Goal: Information Seeking & Learning: Learn about a topic

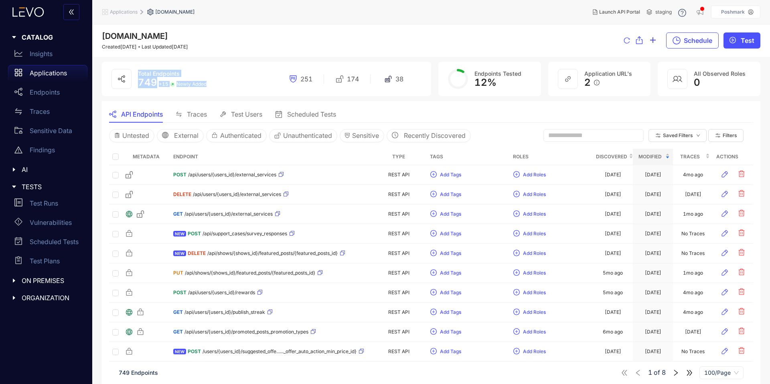
drag, startPoint x: 196, startPoint y: 84, endPoint x: 126, endPoint y: 84, distance: 70.6
click at [126, 84] on div "Total Endpoints 749 + 15 Newly Added 251 174 38" at bounding box center [266, 79] width 329 height 35
click at [729, 133] on span "Filters" at bounding box center [730, 136] width 14 height 6
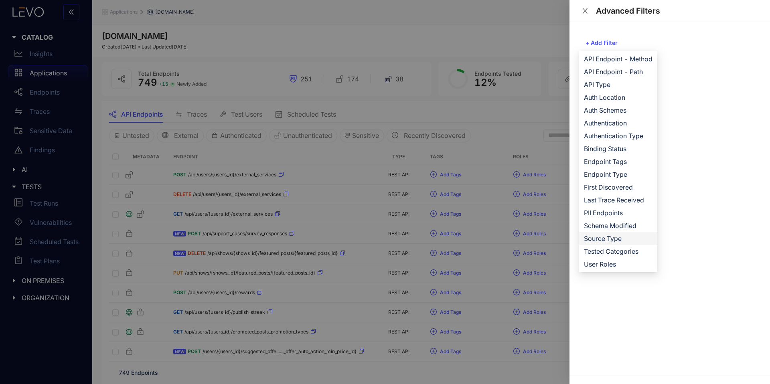
click at [611, 240] on span "Source Type" at bounding box center [618, 238] width 69 height 9
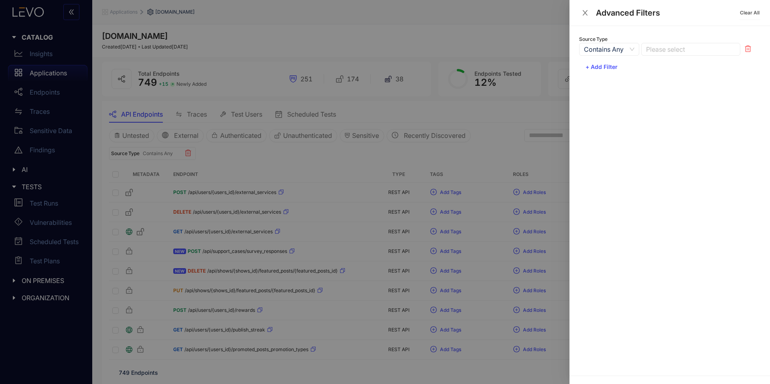
click at [619, 52] on span "Contains Any" at bounding box center [609, 49] width 51 height 12
click at [658, 47] on div at bounding box center [686, 49] width 85 height 8
click at [663, 69] on div "Import" at bounding box center [690, 65] width 89 height 9
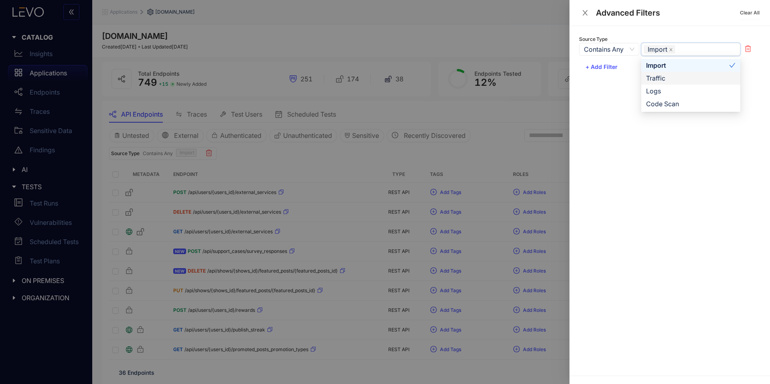
click at [583, 100] on div "Source Type Contains Any Multiple Select Not In Multiple Select Contains Any No…" at bounding box center [670, 201] width 201 height 350
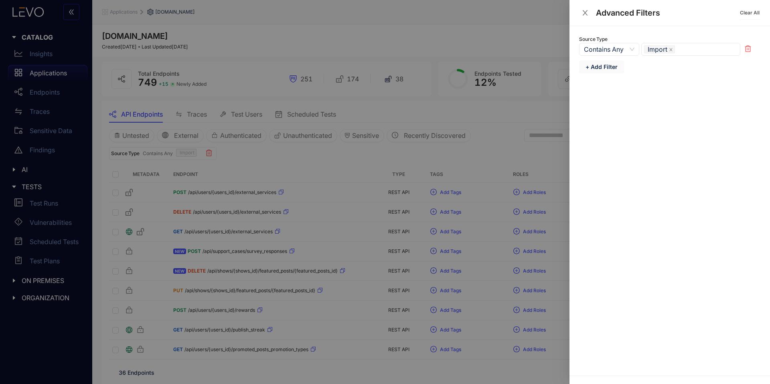
click at [595, 64] on span "+ Add Filter" at bounding box center [602, 67] width 32 height 6
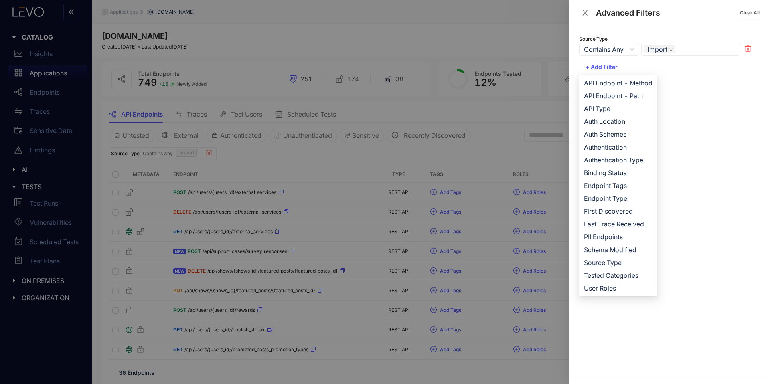
click at [545, 118] on div at bounding box center [385, 192] width 770 height 384
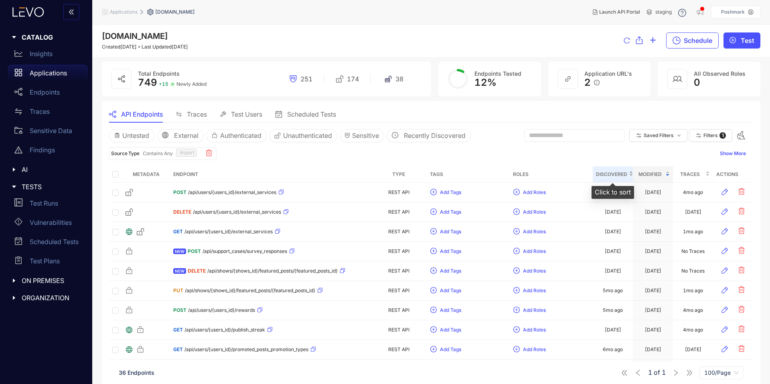
click at [625, 172] on span "Discovered" at bounding box center [611, 174] width 31 height 9
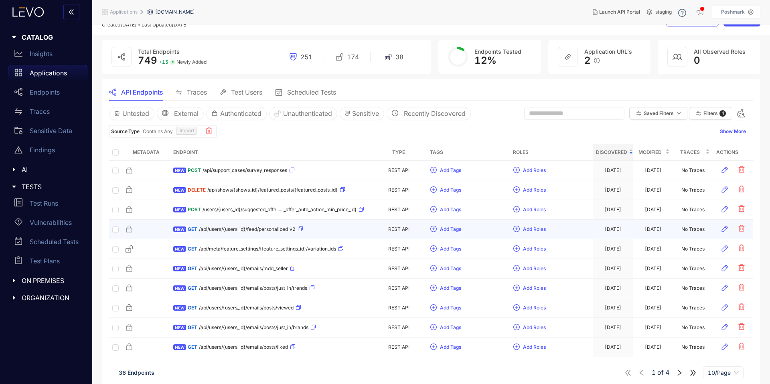
scroll to position [27, 0]
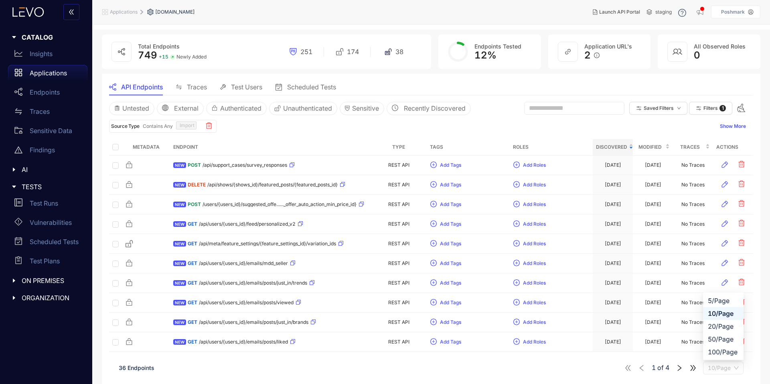
click at [722, 370] on span "10/Page" at bounding box center [723, 368] width 31 height 12
click at [718, 340] on div "50/Page" at bounding box center [723, 339] width 31 height 9
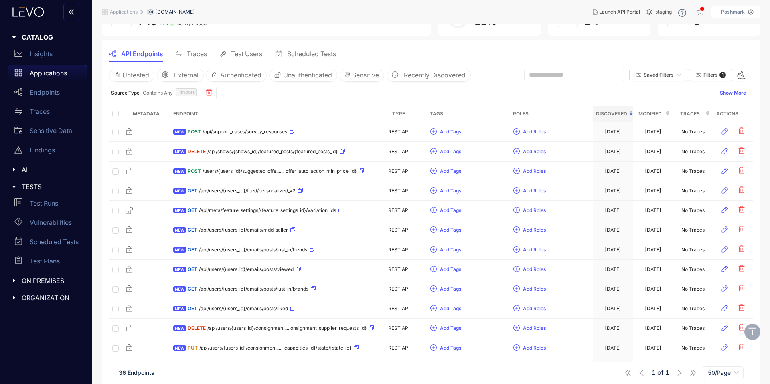
scroll to position [62, 0]
click at [570, 77] on span at bounding box center [574, 73] width 100 height 13
click at [726, 76] on button "Filters 1" at bounding box center [710, 73] width 43 height 13
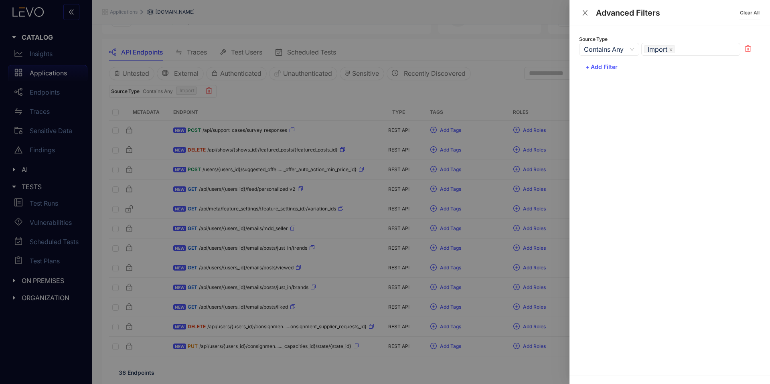
click at [755, 51] on div "Contains Any Multiple Select Not In Multiple Select Contains Any Not Contains C…" at bounding box center [669, 49] width 181 height 13
click at [750, 50] on icon at bounding box center [748, 48] width 6 height 6
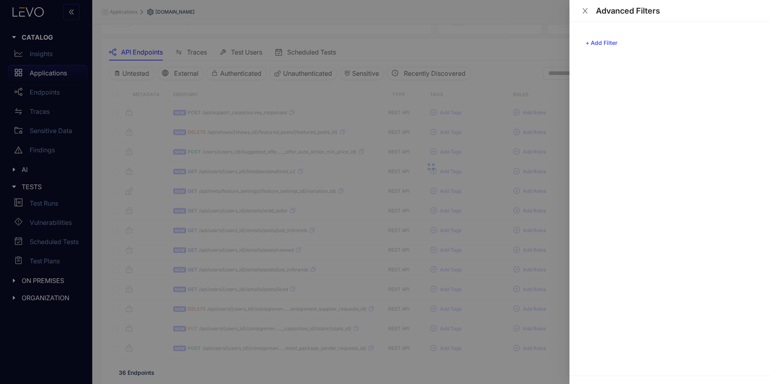
click at [497, 81] on div at bounding box center [385, 192] width 770 height 384
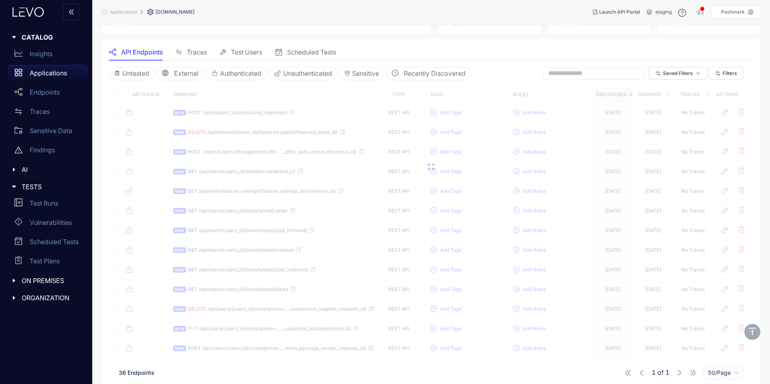
click at [589, 76] on input "text" at bounding box center [589, 73] width 83 height 7
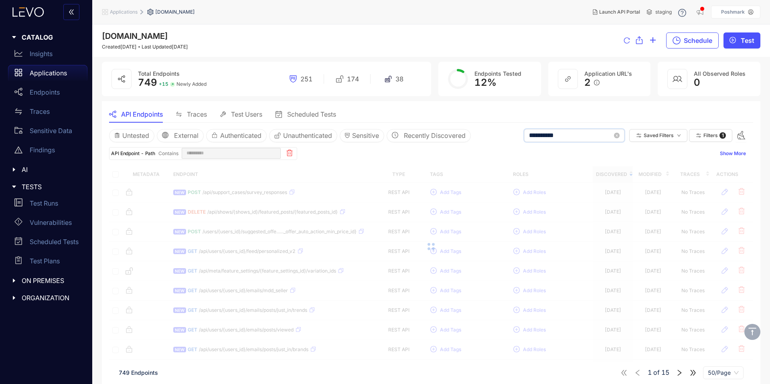
type input "**********"
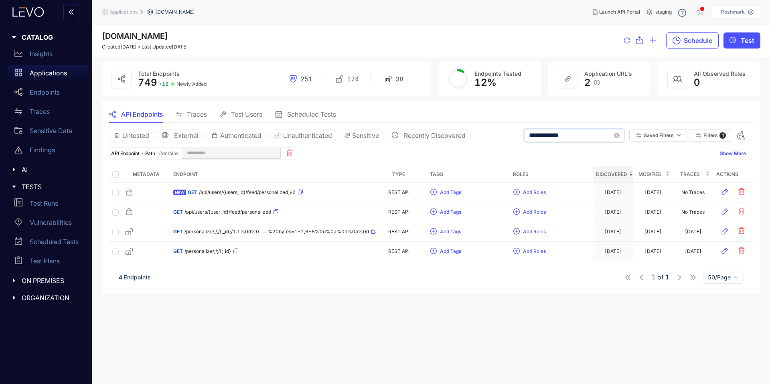
type input "**********"
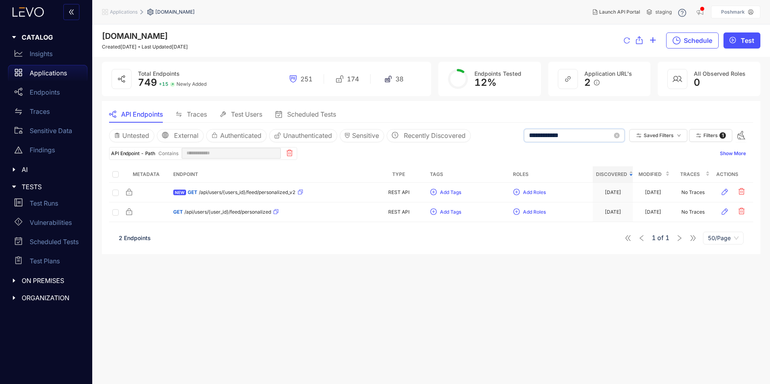
type input "**********"
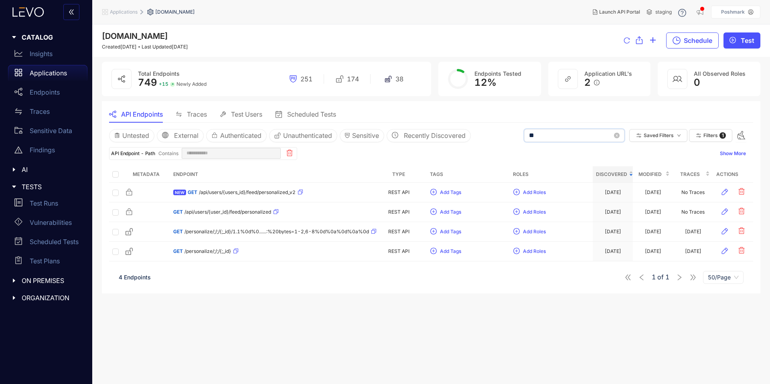
type input "*"
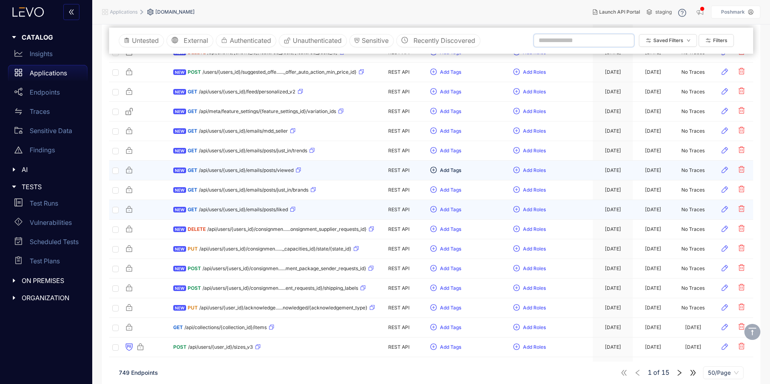
scroll to position [162, 0]
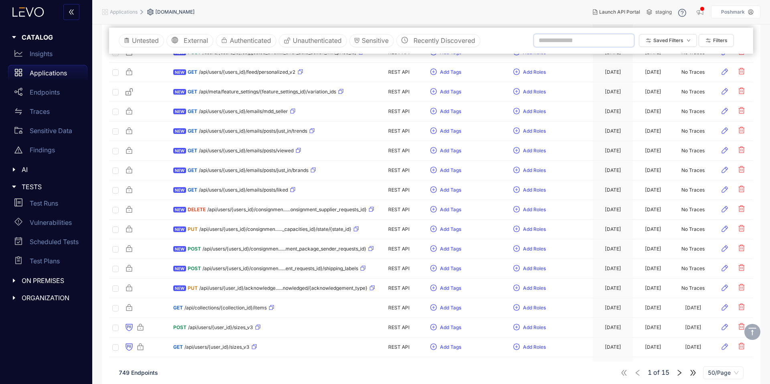
click at [559, 38] on input "text" at bounding box center [580, 40] width 83 height 7
type input "*****"
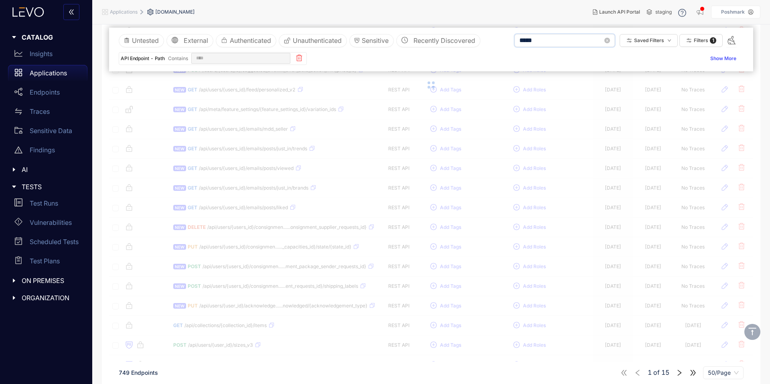
scroll to position [179, 0]
type input "*****"
type input "******"
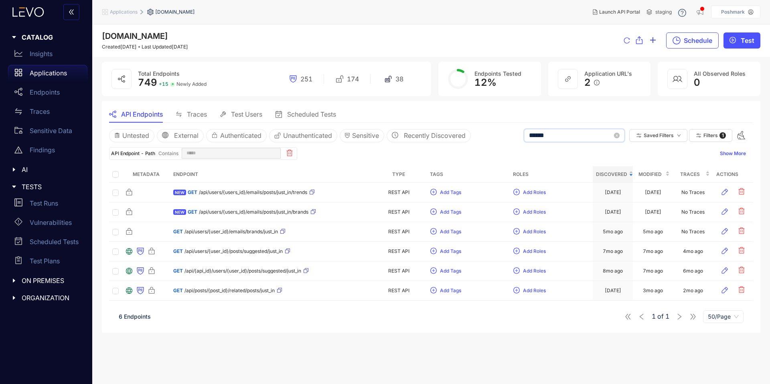
type input "******"
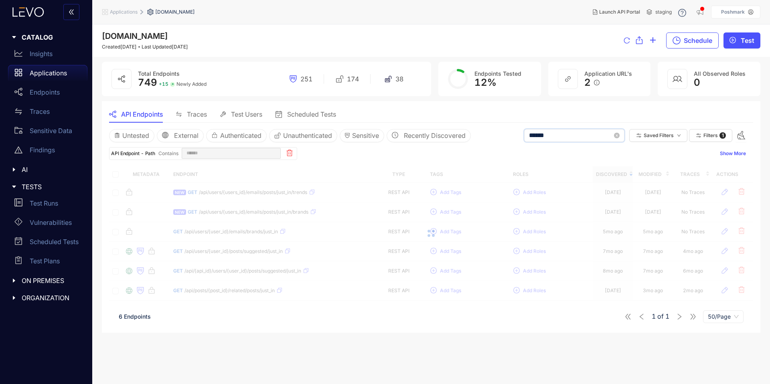
type input "*******"
type input "******"
type input "*******"
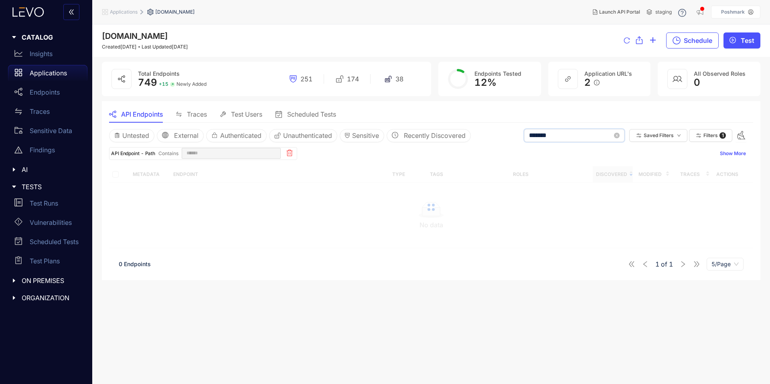
type input "*******"
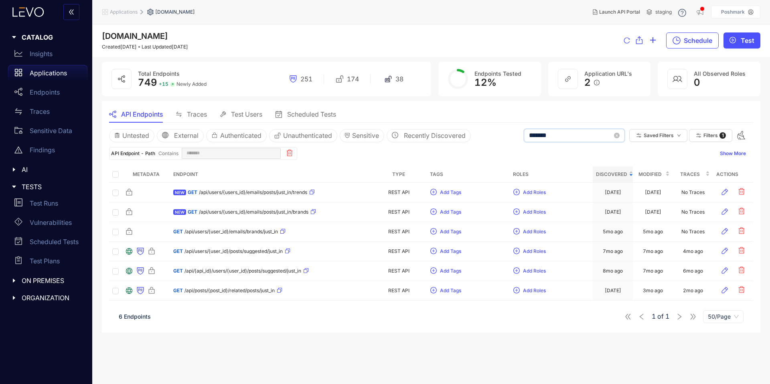
type input "******"
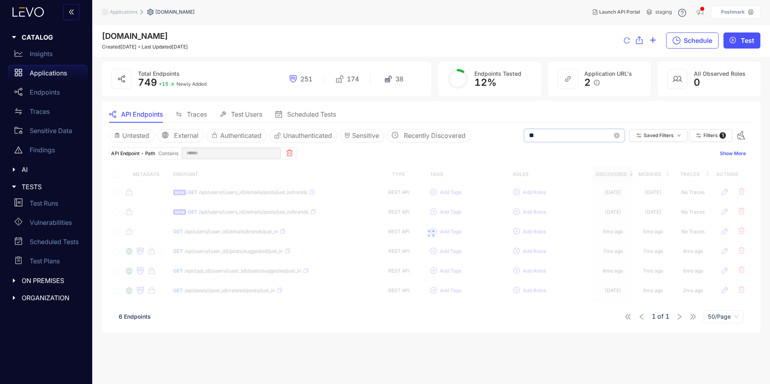
type input "*"
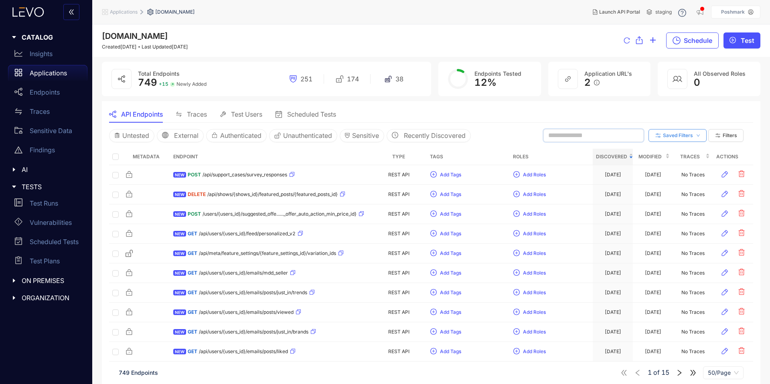
click at [679, 133] on span "Saved Filters" at bounding box center [678, 136] width 30 height 6
click at [611, 114] on div "API Endpoints Traces Test Users Scheduled Tests" at bounding box center [431, 114] width 644 height 17
click at [734, 133] on span "Filters" at bounding box center [730, 136] width 14 height 6
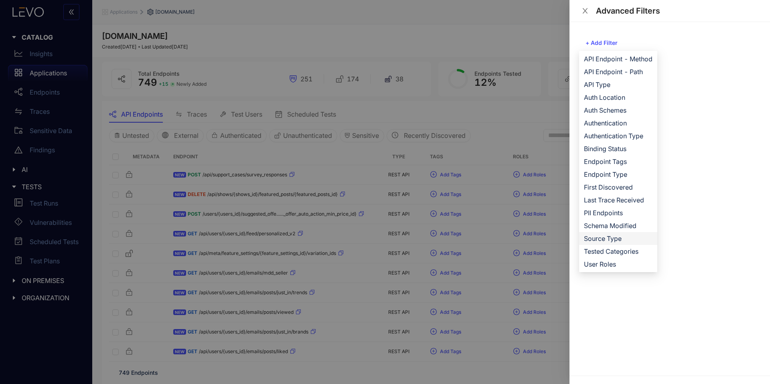
click at [619, 243] on li "Source Type" at bounding box center [618, 238] width 78 height 13
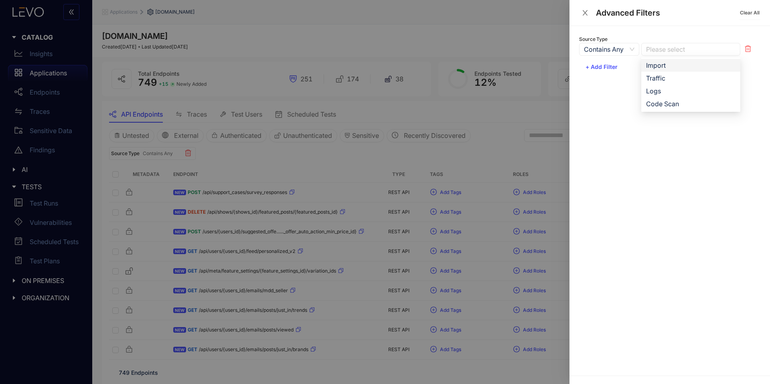
click at [668, 45] on div at bounding box center [686, 49] width 85 height 8
click at [670, 64] on div "Import" at bounding box center [690, 65] width 89 height 9
click at [514, 118] on div at bounding box center [385, 192] width 770 height 384
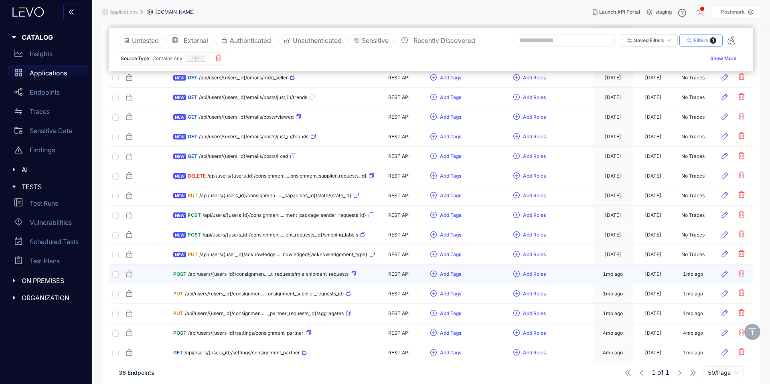
scroll to position [215, 0]
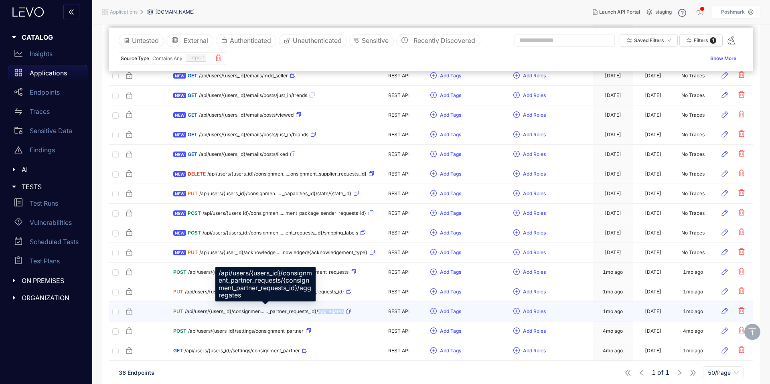
drag, startPoint x: 346, startPoint y: 312, endPoint x: 321, endPoint y: 311, distance: 25.7
click at [321, 311] on div "PUT /api/users/{users_id}/consignmen......_partner_requests_id}/aggregates" at bounding box center [262, 311] width 178 height 13
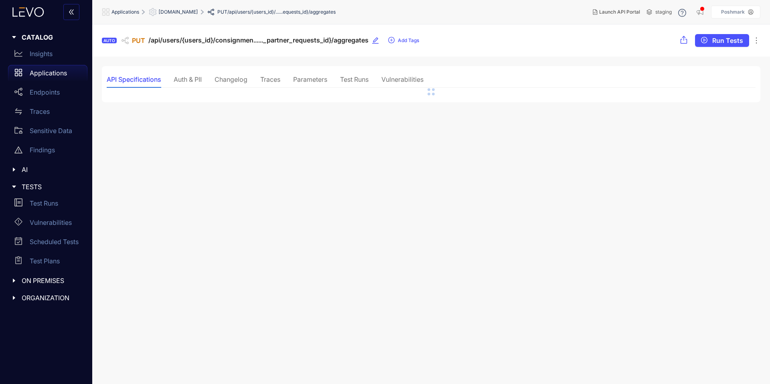
drag, startPoint x: 351, startPoint y: 9, endPoint x: 323, endPoint y: 12, distance: 27.8
click at [324, 12] on ol "Applications [DOMAIN_NAME] PUT /api/users/{users_id}/......equests_id}/aggregat…" at bounding box center [244, 12] width 284 height 14
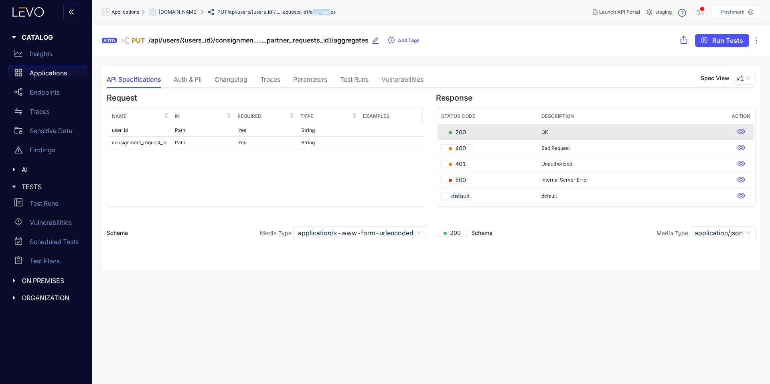
drag, startPoint x: 323, startPoint y: 12, endPoint x: 348, endPoint y: 14, distance: 24.9
click at [336, 14] on span "/api/users/{users_id}/......equests_id}/aggregates" at bounding box center [281, 12] width 108 height 6
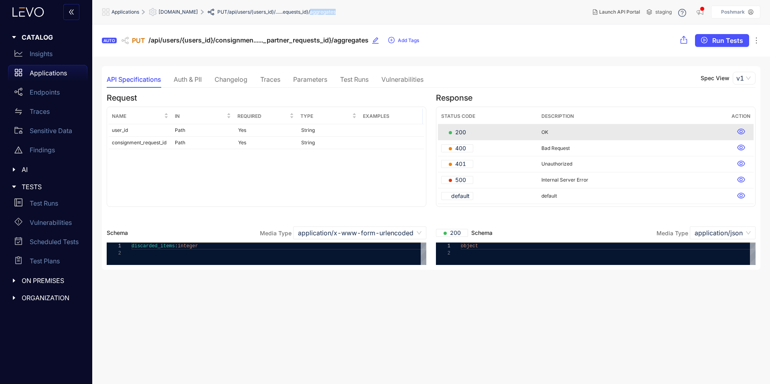
drag, startPoint x: 351, startPoint y: 14, endPoint x: 323, endPoint y: 11, distance: 28.2
click at [323, 11] on ol "Applications [DOMAIN_NAME] PUT /api/users/{users_id}/......equests_id}/aggregat…" at bounding box center [244, 12] width 284 height 14
copy span "aggregates"
click at [184, 76] on div "Auth & PII" at bounding box center [188, 79] width 28 height 7
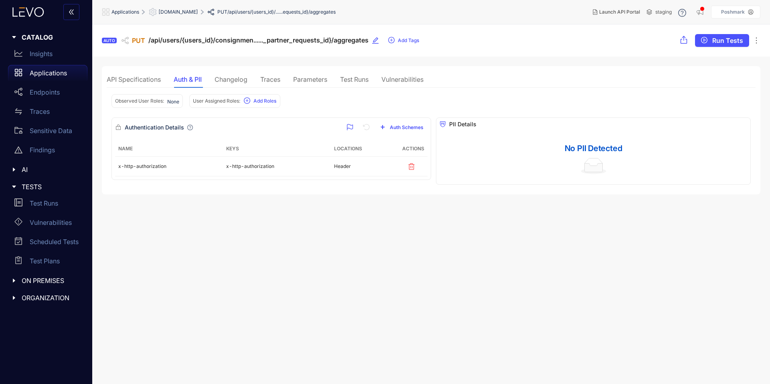
click at [155, 82] on div "API Specifications" at bounding box center [134, 79] width 54 height 7
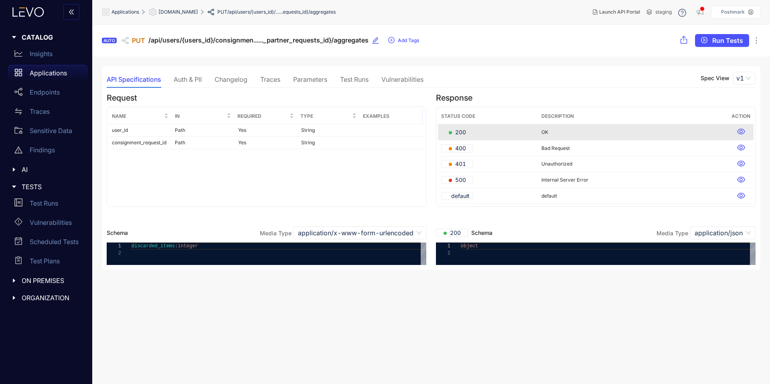
click at [230, 77] on div "Changelog" at bounding box center [231, 79] width 33 height 7
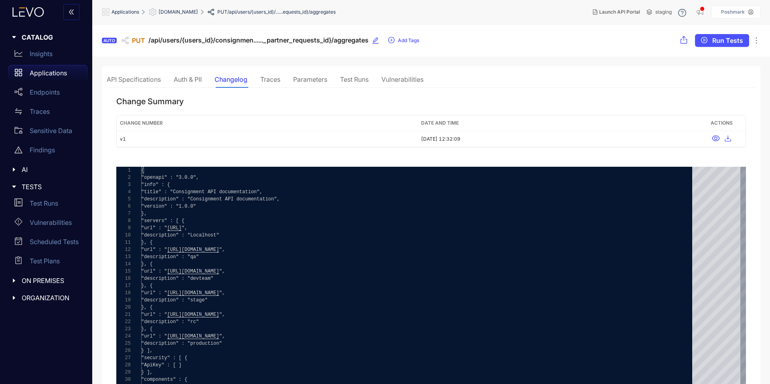
click at [266, 79] on div "Traces" at bounding box center [270, 79] width 20 height 7
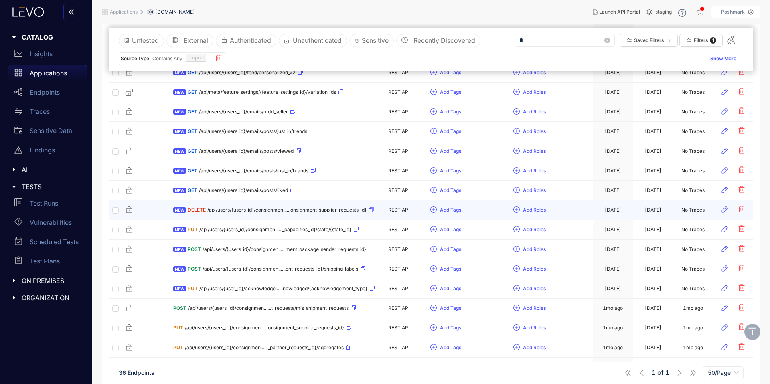
scroll to position [185, 0]
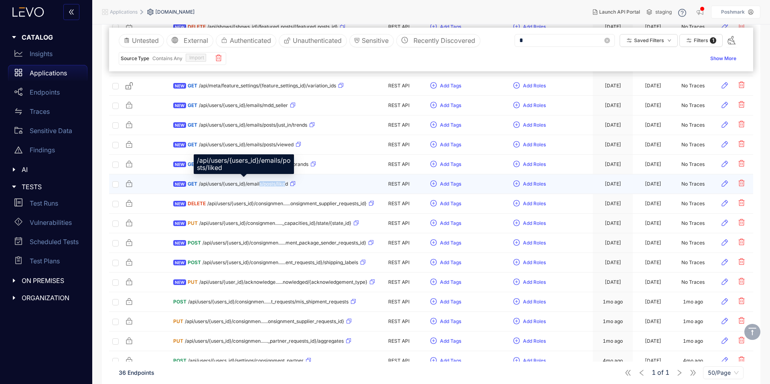
drag, startPoint x: 287, startPoint y: 183, endPoint x: 292, endPoint y: 185, distance: 5.8
click at [262, 186] on span "/api/users/{users_id}/emails/posts/liked" at bounding box center [243, 184] width 89 height 6
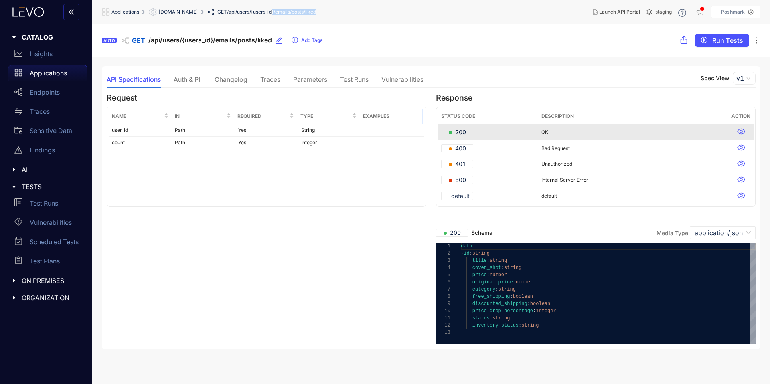
drag, startPoint x: 334, startPoint y: 10, endPoint x: 283, endPoint y: 11, distance: 51.0
click at [283, 11] on ol "Applications [DOMAIN_NAME] GET /api/users/{users_id}/emails/posts/liked" at bounding box center [236, 12] width 268 height 14
click at [341, 12] on ol "Applications [DOMAIN_NAME] GET /api/users/{users_id}/emails/posts/liked" at bounding box center [236, 12] width 268 height 14
drag, startPoint x: 341, startPoint y: 12, endPoint x: 284, endPoint y: 13, distance: 57.4
click at [284, 13] on ol "Applications [DOMAIN_NAME] GET /api/users/{users_id}/emails/posts/liked" at bounding box center [236, 12] width 268 height 14
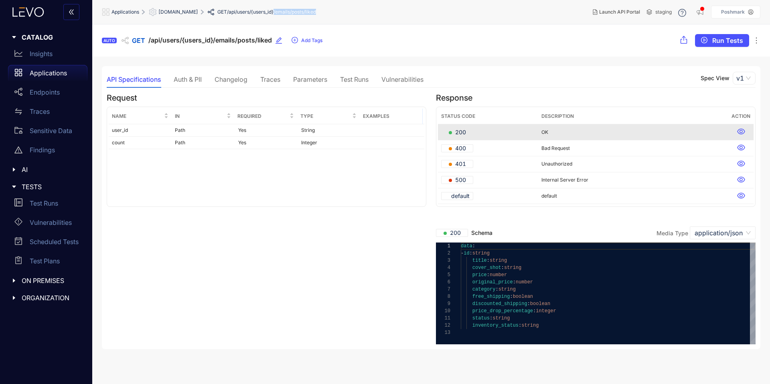
copy span "/emails/posts/liked"
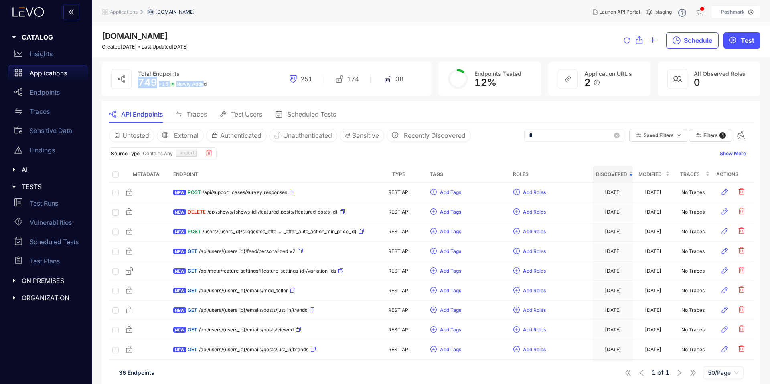
drag, startPoint x: 136, startPoint y: 83, endPoint x: 203, endPoint y: 85, distance: 67.0
click at [203, 85] on div "Total Endpoints 749 + 15 Newly Added 251 174 38" at bounding box center [266, 79] width 329 height 35
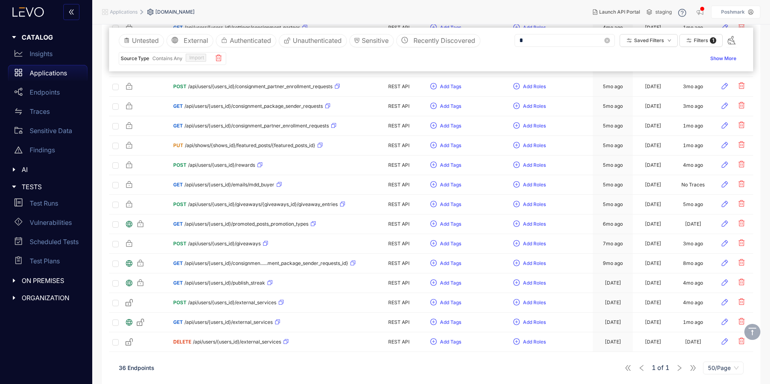
scroll to position [538, 0]
click at [45, 205] on p "Test Runs" at bounding box center [44, 203] width 28 height 7
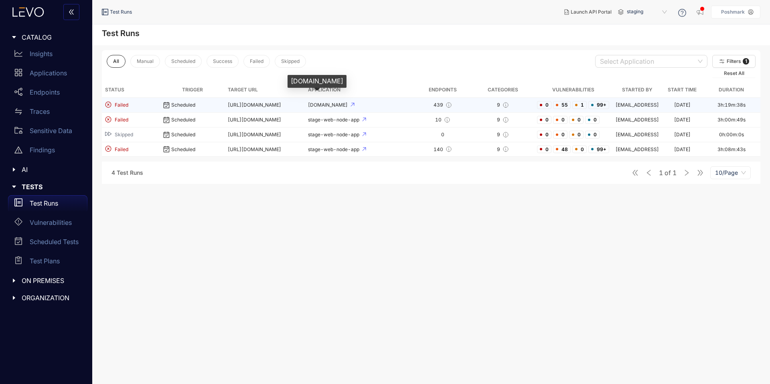
click at [336, 105] on span "[DOMAIN_NAME]" at bounding box center [328, 105] width 41 height 6
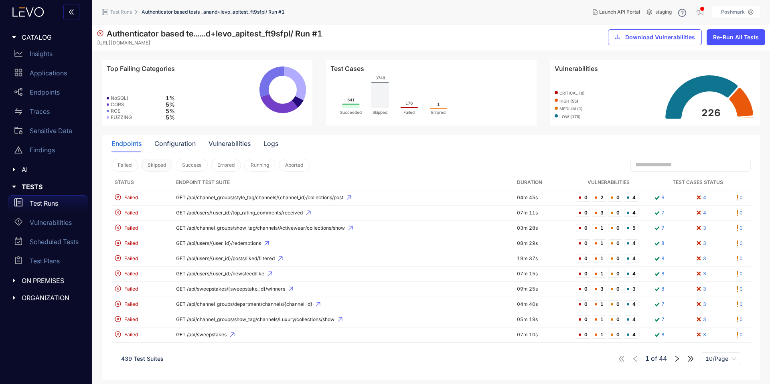
click at [158, 168] on span "Skipped" at bounding box center [157, 165] width 18 height 6
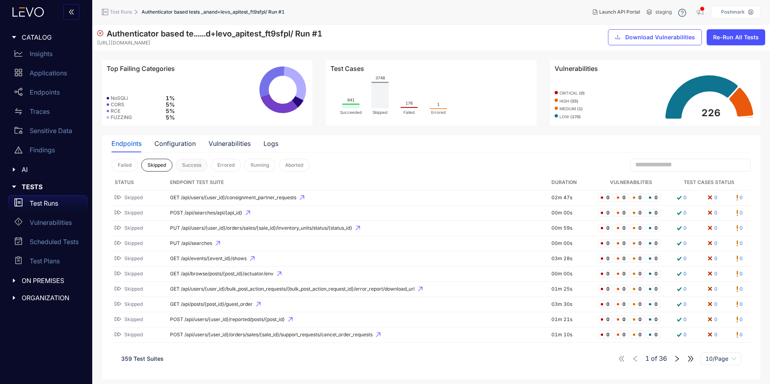
click at [200, 167] on span "Success" at bounding box center [191, 165] width 19 height 6
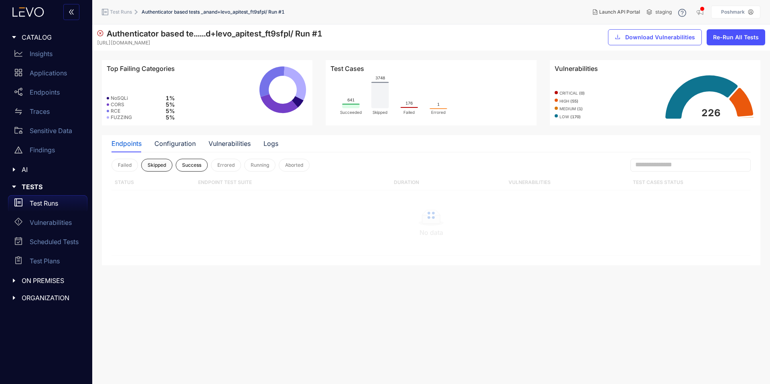
click at [164, 167] on span "Skipped" at bounding box center [157, 165] width 18 height 6
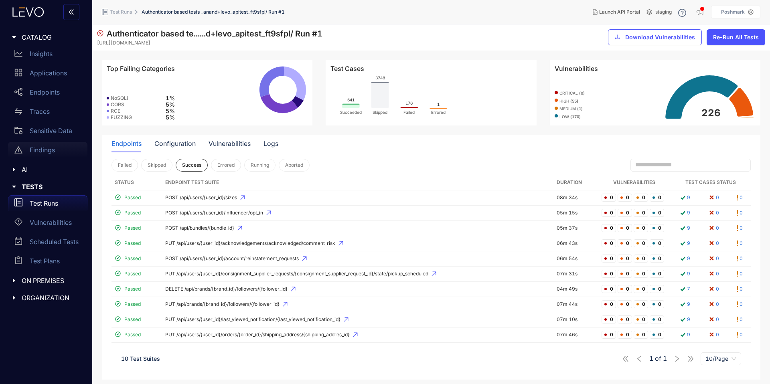
click at [45, 153] on p "Findings" at bounding box center [42, 149] width 25 height 7
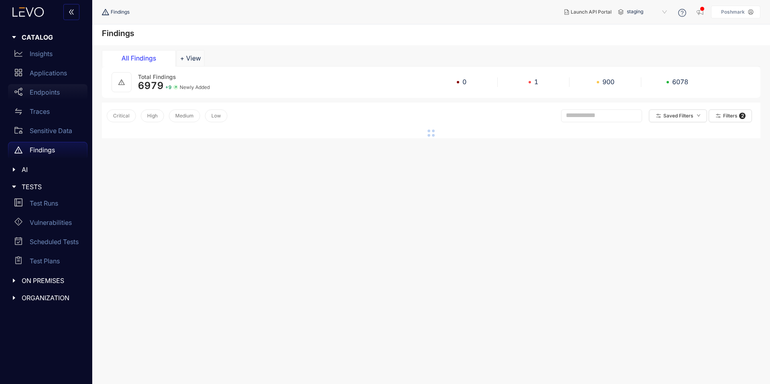
click at [39, 90] on p "Endpoints" at bounding box center [45, 92] width 30 height 7
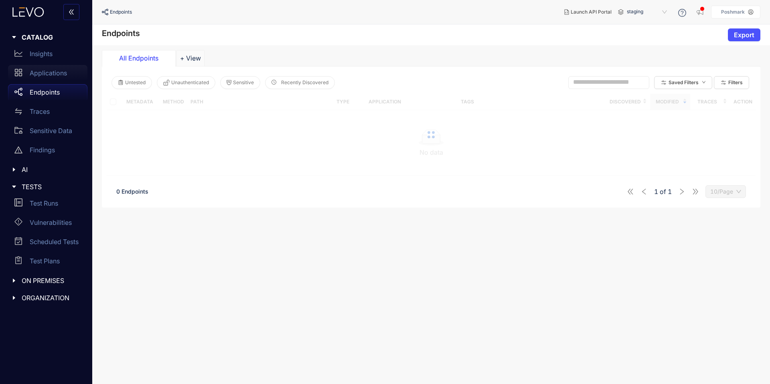
click at [40, 78] on div "Applications" at bounding box center [47, 73] width 79 height 16
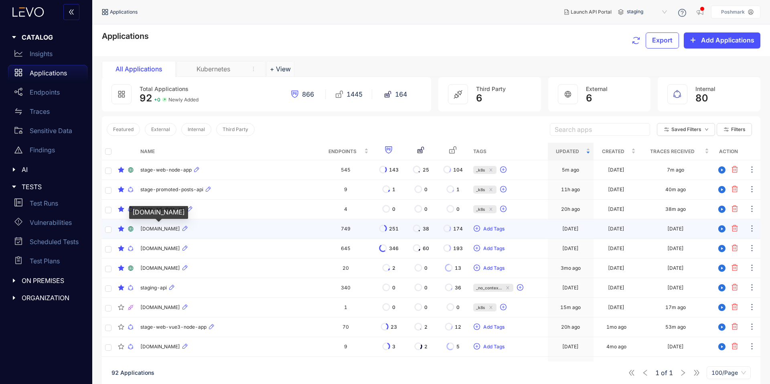
click at [160, 226] on span "[DOMAIN_NAME]" at bounding box center [160, 229] width 40 height 6
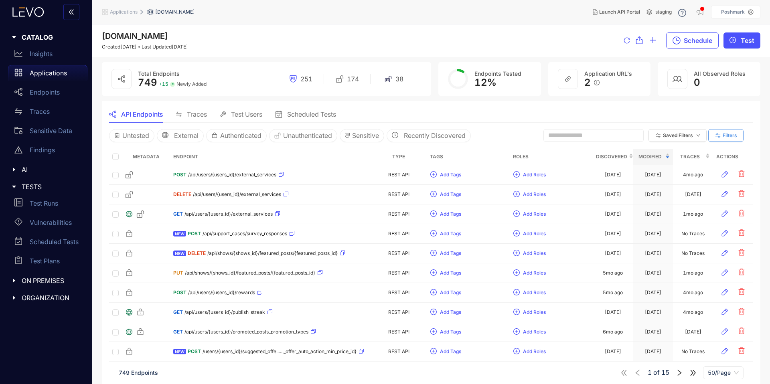
click at [723, 134] on span "Filters" at bounding box center [730, 136] width 14 height 6
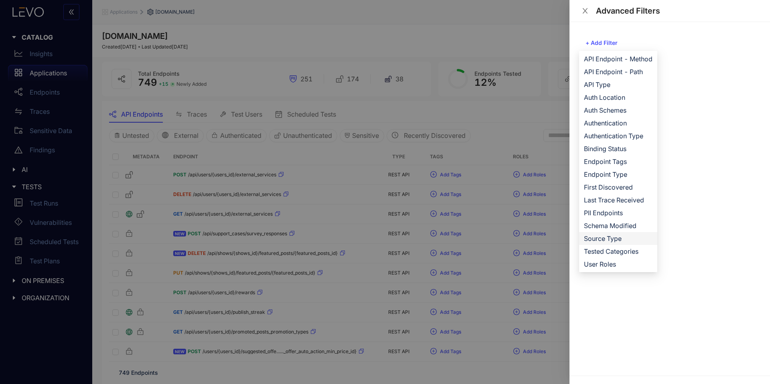
click at [612, 242] on span "Source Type" at bounding box center [618, 238] width 69 height 9
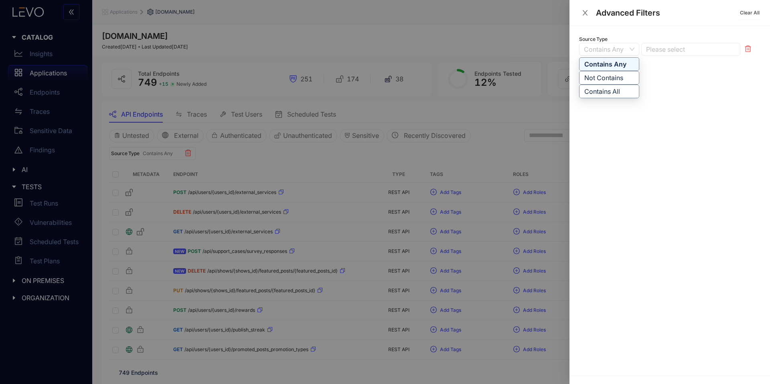
click at [622, 51] on span "Contains Any" at bounding box center [609, 49] width 51 height 12
click at [627, 51] on span "Contains Any" at bounding box center [609, 49] width 51 height 12
click at [657, 49] on div at bounding box center [686, 49] width 85 height 8
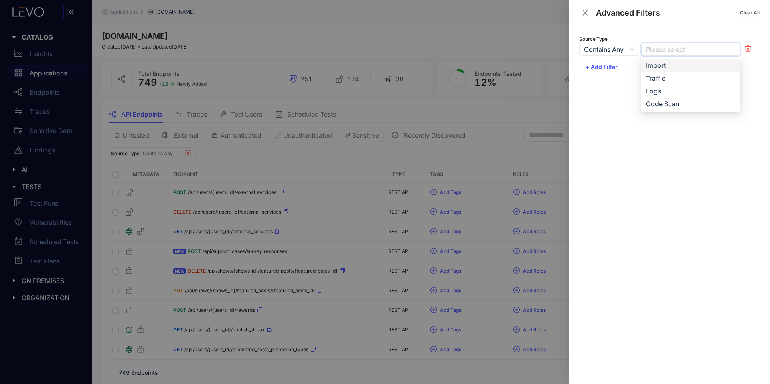
click at [664, 67] on div "Import" at bounding box center [690, 65] width 89 height 9
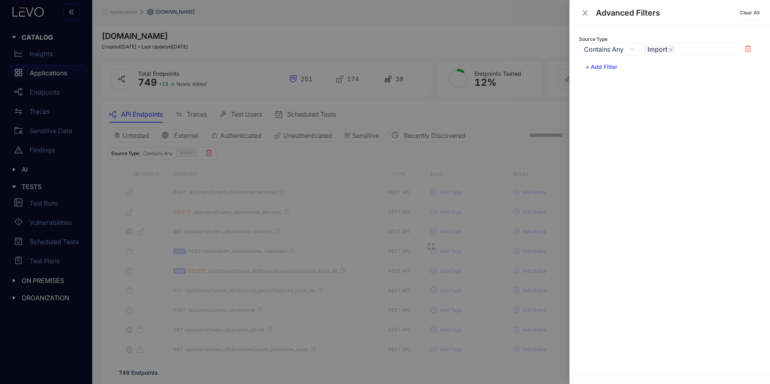
click at [541, 87] on div at bounding box center [385, 192] width 770 height 384
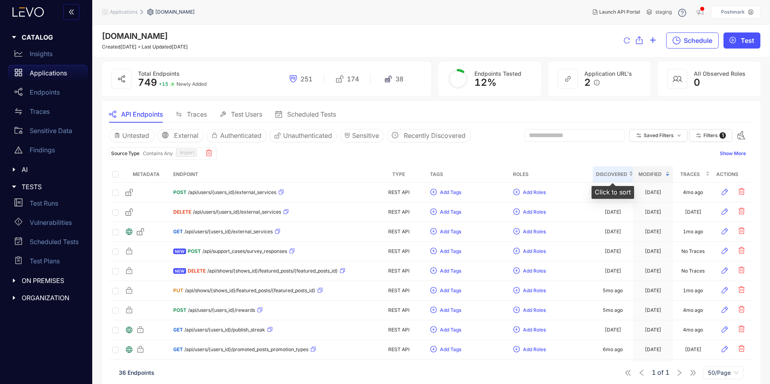
click at [624, 173] on span "Discovered" at bounding box center [611, 174] width 31 height 9
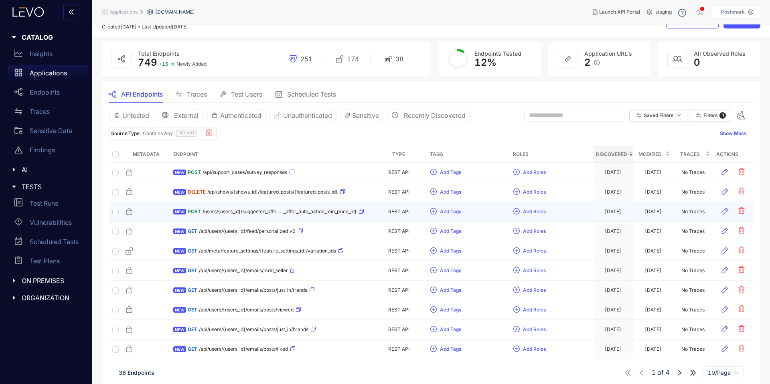
scroll to position [27, 0]
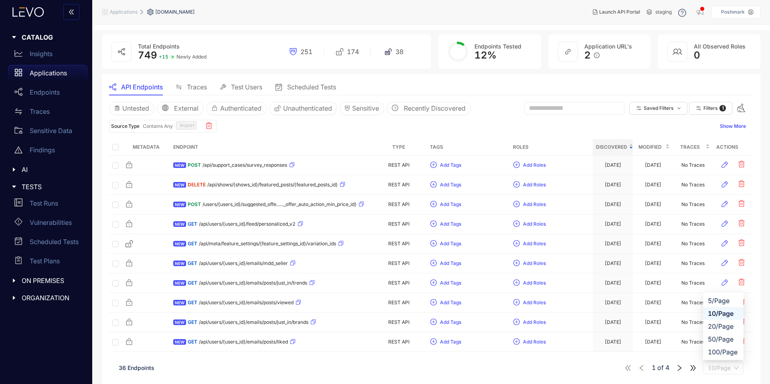
click at [728, 370] on span "10/Page" at bounding box center [723, 368] width 31 height 12
click at [717, 339] on div "50/Page" at bounding box center [723, 339] width 31 height 9
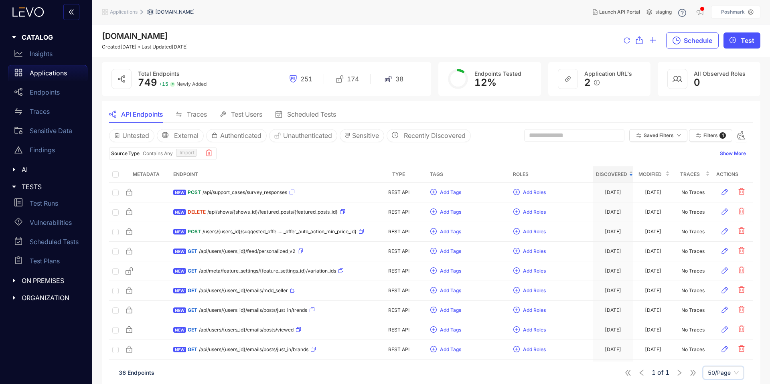
click at [120, 11] on span "Applications" at bounding box center [124, 12] width 28 height 6
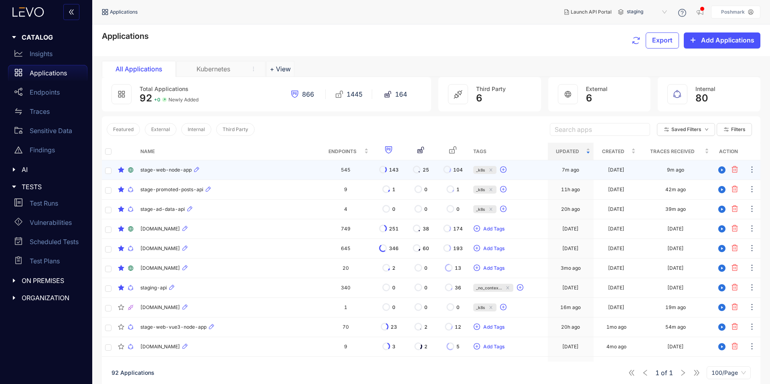
click at [160, 169] on span "stage-web-node-app" at bounding box center [165, 170] width 51 height 6
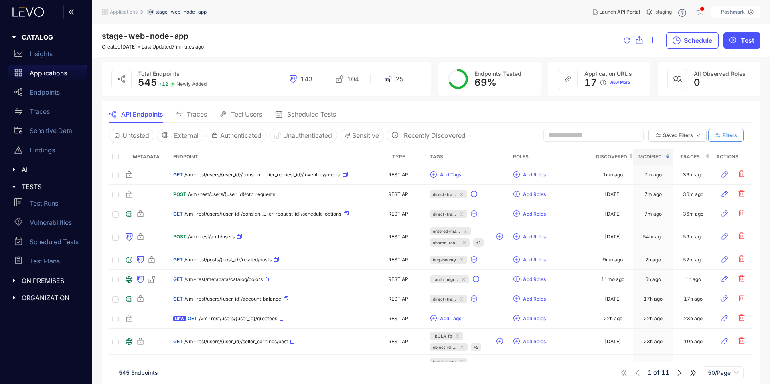
click at [720, 137] on icon "button" at bounding box center [718, 135] width 7 height 7
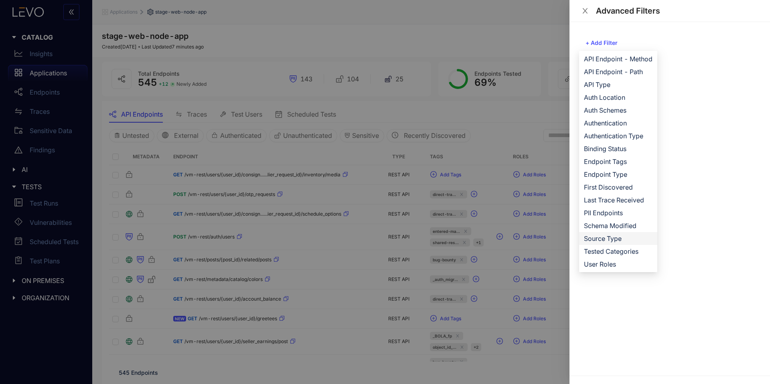
click at [598, 241] on span "Source Type" at bounding box center [618, 238] width 69 height 9
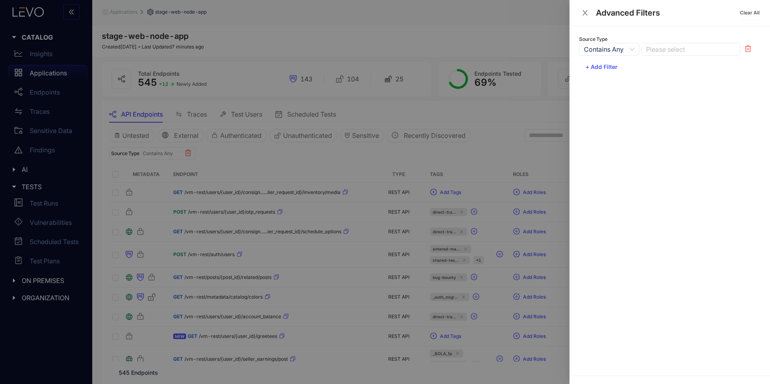
click at [680, 50] on div at bounding box center [686, 49] width 85 height 8
click at [670, 67] on div "Import" at bounding box center [690, 65] width 89 height 9
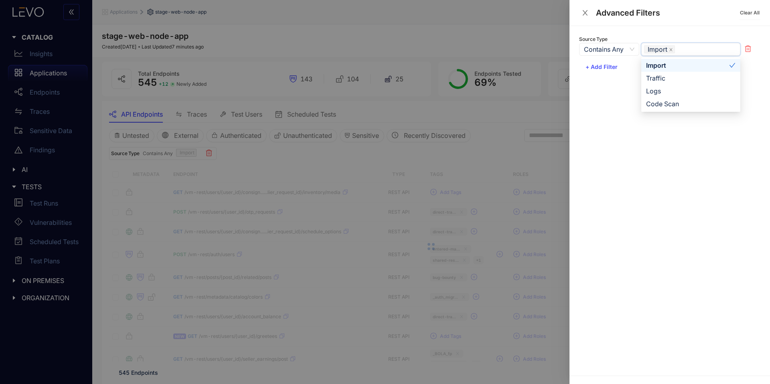
click at [493, 149] on div at bounding box center [385, 192] width 770 height 384
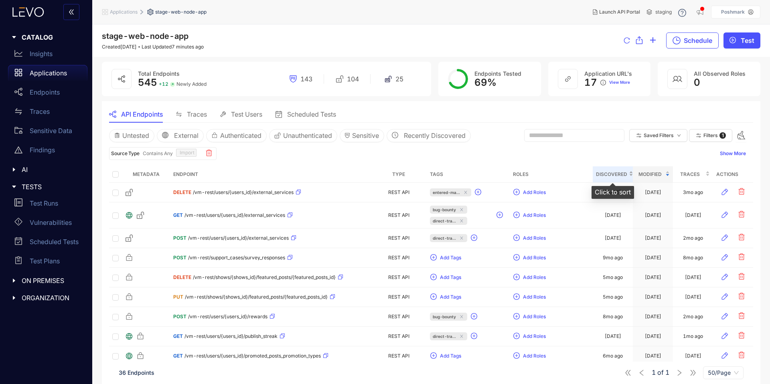
click at [609, 176] on span "Discovered" at bounding box center [611, 174] width 31 height 9
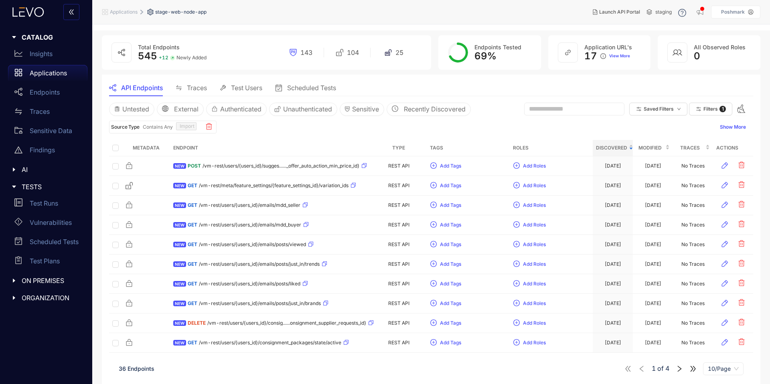
scroll to position [27, 0]
click at [725, 365] on span "10/Page" at bounding box center [723, 368] width 31 height 12
click at [719, 342] on div "50/Page" at bounding box center [723, 339] width 31 height 9
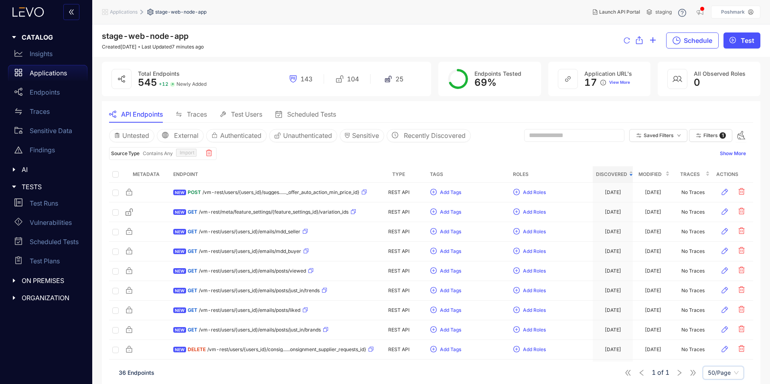
click at [137, 10] on span "Applications" at bounding box center [124, 12] width 28 height 6
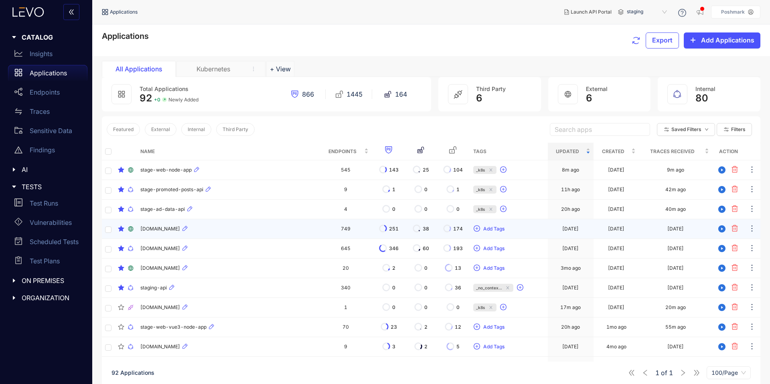
click at [335, 232] on td "749" at bounding box center [345, 229] width 52 height 20
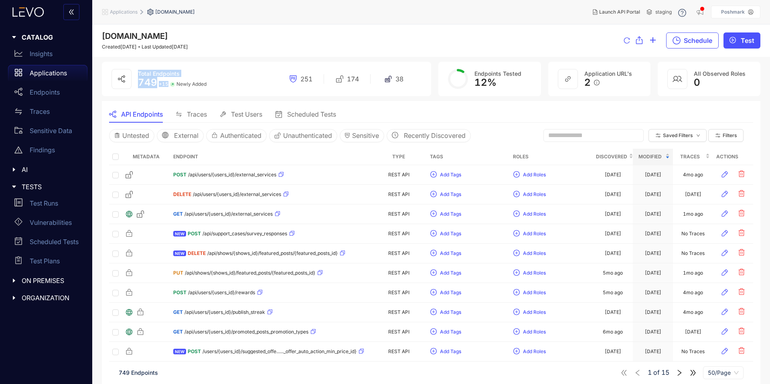
drag, startPoint x: 167, startPoint y: 81, endPoint x: 127, endPoint y: 77, distance: 40.3
click at [127, 77] on div "Total Endpoints 749 + 15 Newly Added 251 174 38" at bounding box center [266, 79] width 329 height 35
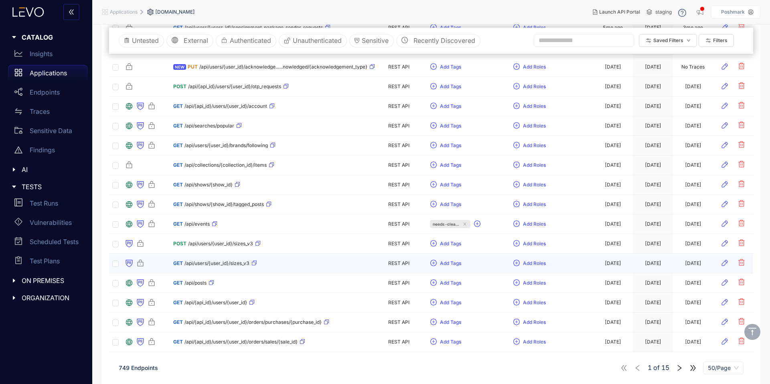
scroll to position [794, 0]
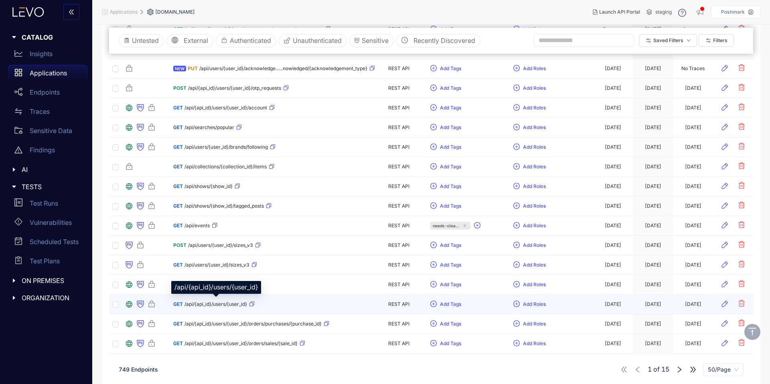
click at [205, 306] on span "/api/{api_id}/users/{user_id}" at bounding box center [216, 305] width 63 height 6
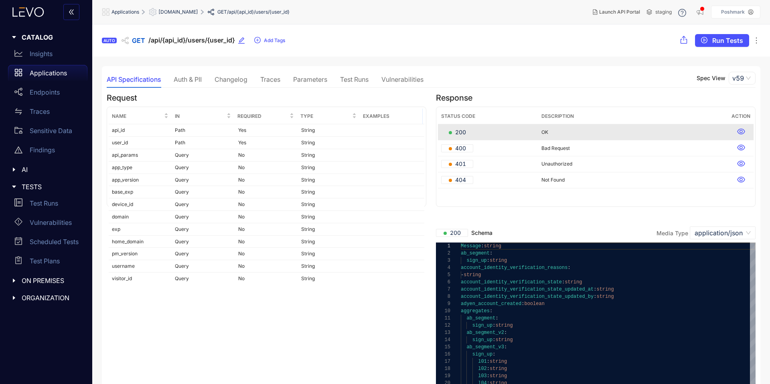
click at [273, 79] on div "Traces" at bounding box center [270, 79] width 20 height 7
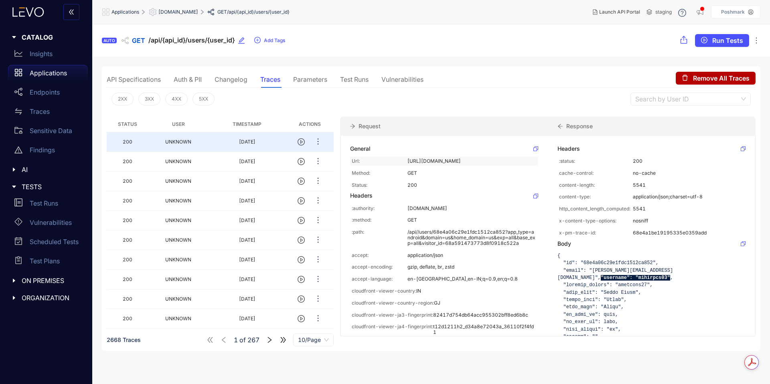
click at [469, 163] on p "[URL][DOMAIN_NAME]" at bounding box center [473, 161] width 130 height 6
click at [202, 156] on td "UNKNOWN" at bounding box center [178, 162] width 60 height 20
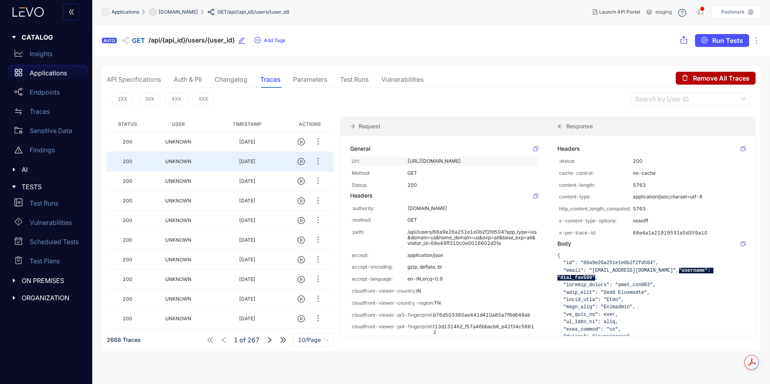
drag, startPoint x: 457, startPoint y: 161, endPoint x: 497, endPoint y: 161, distance: 39.7
click at [497, 161] on p "[URL][DOMAIN_NAME]" at bounding box center [473, 161] width 130 height 6
drag, startPoint x: 185, startPoint y: 40, endPoint x: 162, endPoint y: 40, distance: 22.1
click at [162, 40] on span "/api/{api_id}/users/{user_id}" at bounding box center [191, 41] width 86 height 8
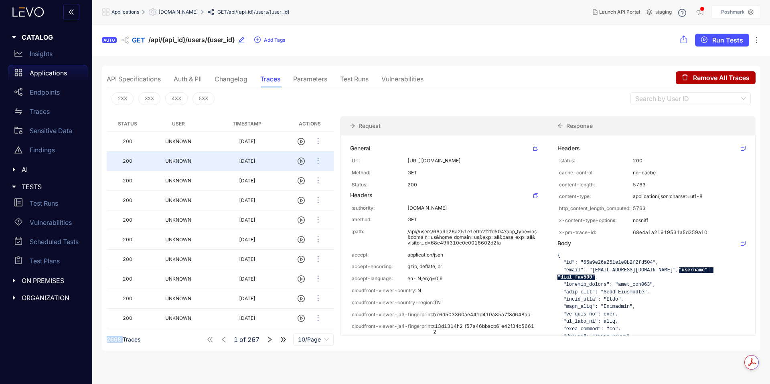
drag, startPoint x: 123, startPoint y: 340, endPoint x: 106, endPoint y: 338, distance: 17.8
click at [106, 338] on div "API Specifications Auth & PII Changelog Traces Parameters Test Runs Vulnerabili…" at bounding box center [431, 208] width 659 height 285
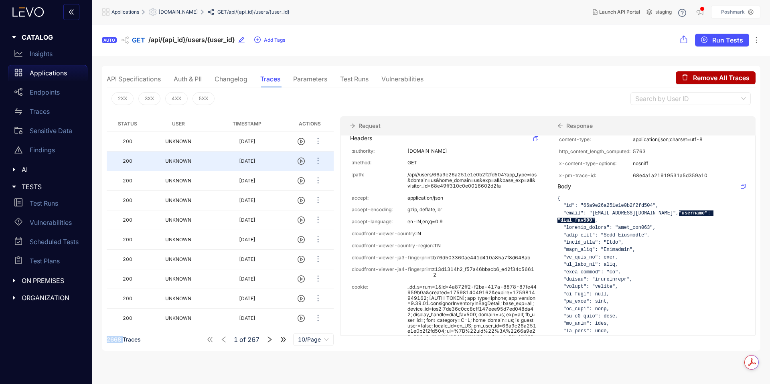
scroll to position [43, 0]
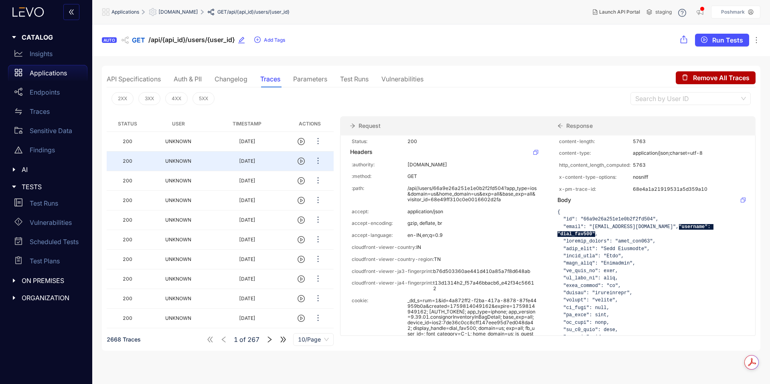
click at [268, 340] on icon "right" at bounding box center [269, 339] width 7 height 7
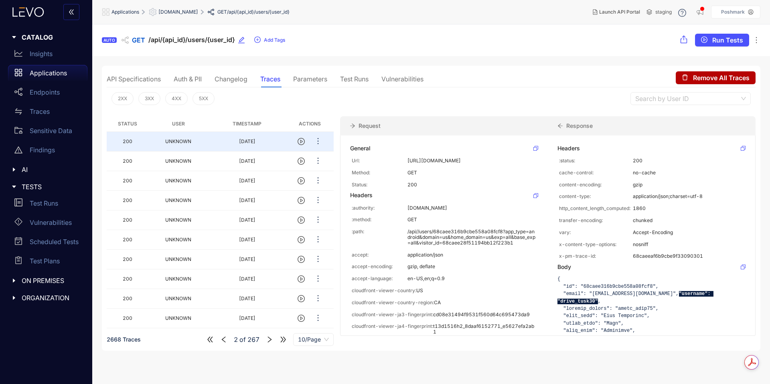
click at [183, 9] on span "[DOMAIN_NAME]" at bounding box center [178, 12] width 40 height 6
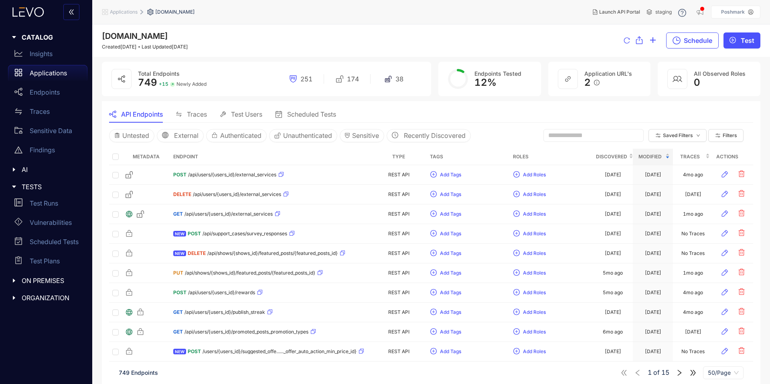
click at [38, 295] on span "ORGANIZATION" at bounding box center [51, 297] width 59 height 7
click at [46, 281] on span "ON PREMISES" at bounding box center [51, 280] width 59 height 7
click at [62, 222] on p "Vulnerabilities" at bounding box center [51, 222] width 42 height 7
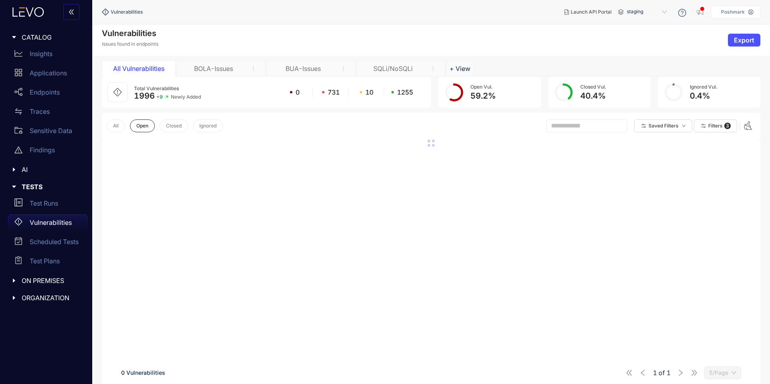
click at [382, 61] on div "SQLi/NoSQLi" at bounding box center [400, 69] width 89 height 16
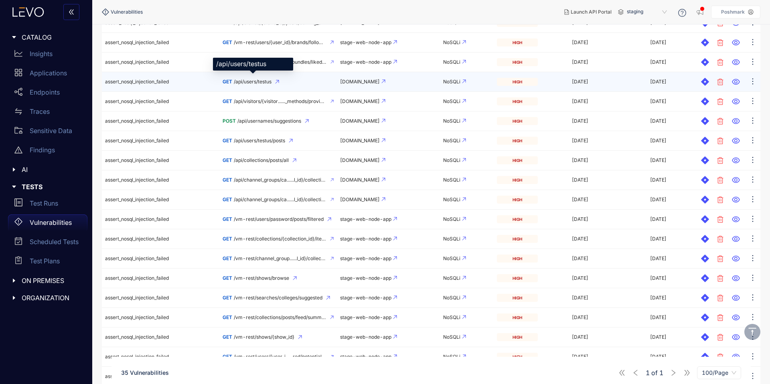
scroll to position [200, 0]
click at [244, 80] on span "/api/users/testus" at bounding box center [253, 82] width 38 height 6
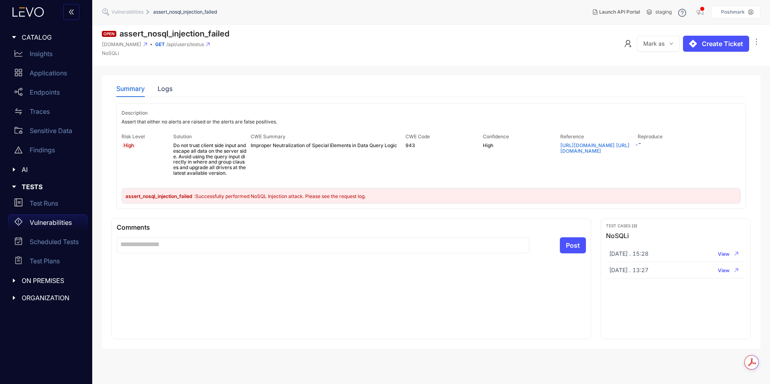
click at [210, 43] on icon at bounding box center [208, 45] width 4 height 4
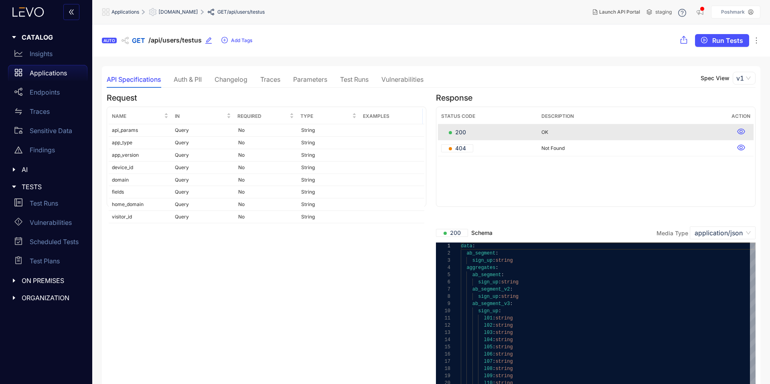
drag, startPoint x: 259, startPoint y: 12, endPoint x: 268, endPoint y: 12, distance: 9.6
click at [265, 12] on span "/api/users/testus" at bounding box center [246, 12] width 38 height 6
drag, startPoint x: 303, startPoint y: 11, endPoint x: 283, endPoint y: 12, distance: 19.3
click at [283, 12] on ol "Applications stage-node-api.aws.goshd.net GET /api/users/testus" at bounding box center [215, 12] width 227 height 14
click at [265, 11] on span "/api/users/testus" at bounding box center [246, 12] width 38 height 6
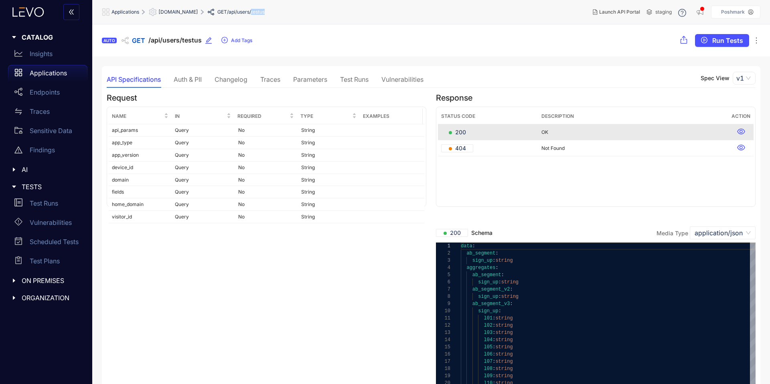
click at [265, 11] on span "/api/users/testus" at bounding box center [246, 12] width 38 height 6
drag, startPoint x: 260, startPoint y: 14, endPoint x: 282, endPoint y: 13, distance: 22.5
click at [265, 13] on span "/api/users/testus" at bounding box center [246, 12] width 38 height 6
click at [265, 12] on span "/api/users/testus" at bounding box center [246, 12] width 38 height 6
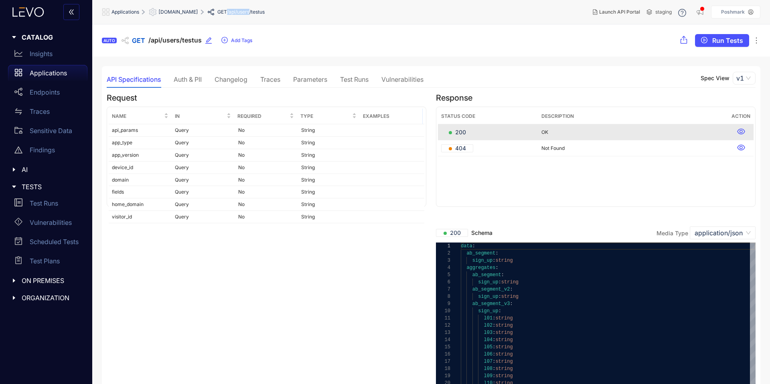
drag, startPoint x: 259, startPoint y: 12, endPoint x: 281, endPoint y: 11, distance: 22.5
click at [265, 11] on div "GET /api/users/testus" at bounding box center [236, 12] width 57 height 6
drag, startPoint x: 285, startPoint y: 11, endPoint x: 307, endPoint y: 11, distance: 21.7
click at [307, 11] on ol "Applications stage-node-api.aws.goshd.net GET /api/users/testus" at bounding box center [215, 12] width 227 height 14
click at [136, 12] on span "Applications" at bounding box center [126, 12] width 28 height 6
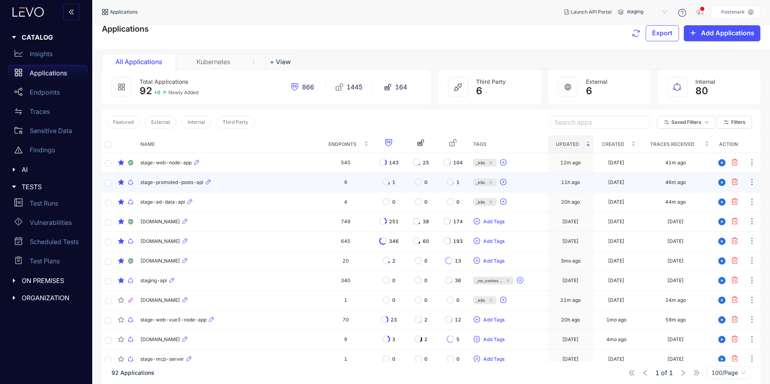
scroll to position [9, 0]
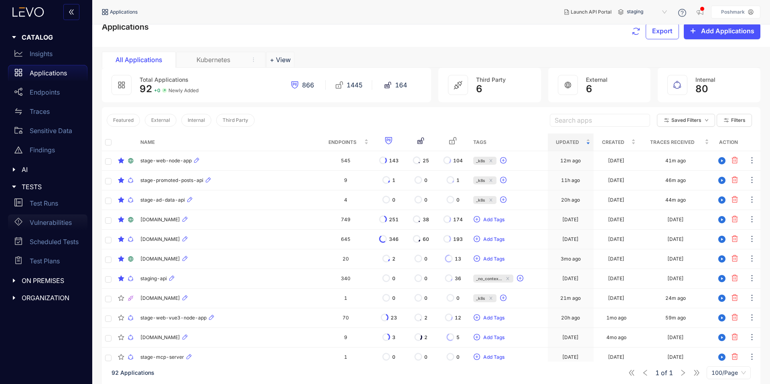
click at [51, 219] on p "Vulnerabilities" at bounding box center [51, 222] width 42 height 7
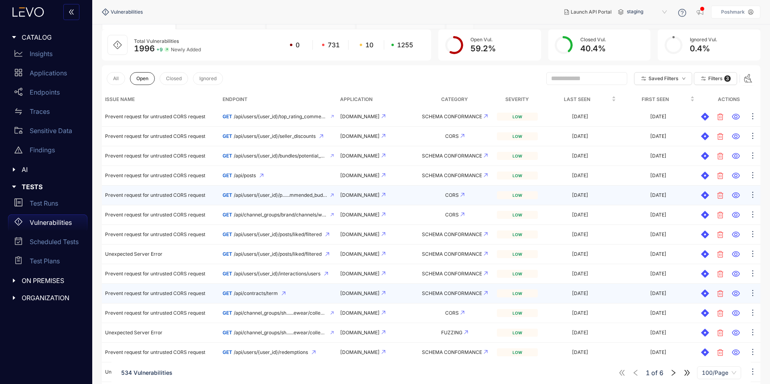
scroll to position [45, 0]
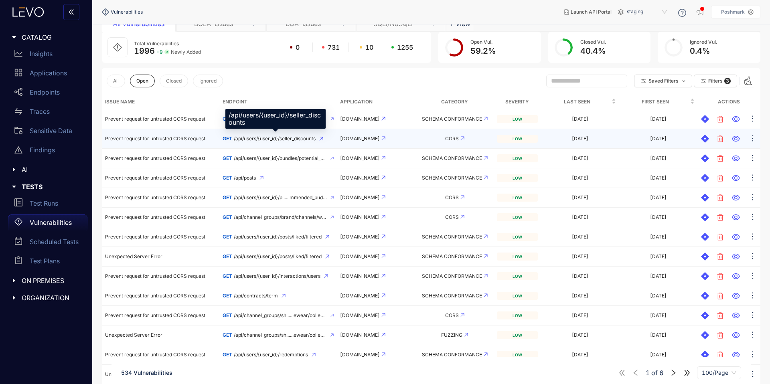
click at [266, 136] on span "/api/users/{user_id}/seller_discounts" at bounding box center [275, 139] width 82 height 6
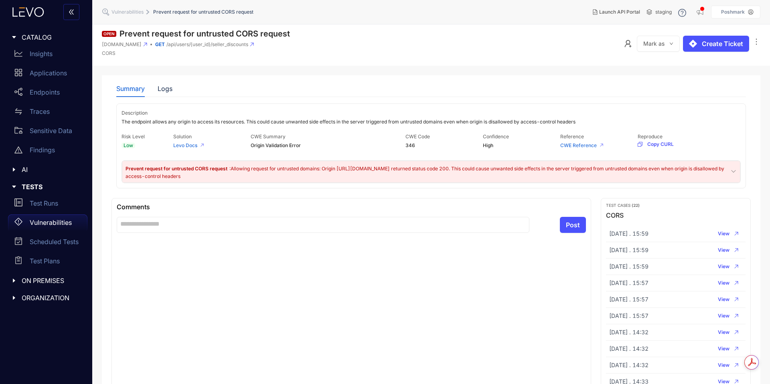
click at [25, 168] on span "AI" at bounding box center [51, 169] width 59 height 7
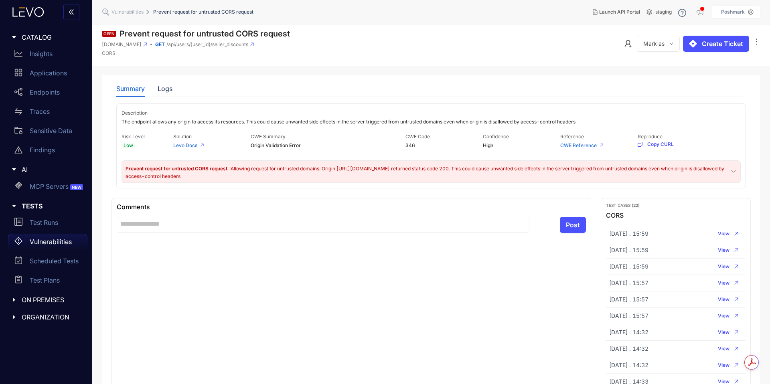
click at [25, 168] on span "AI" at bounding box center [51, 169] width 59 height 7
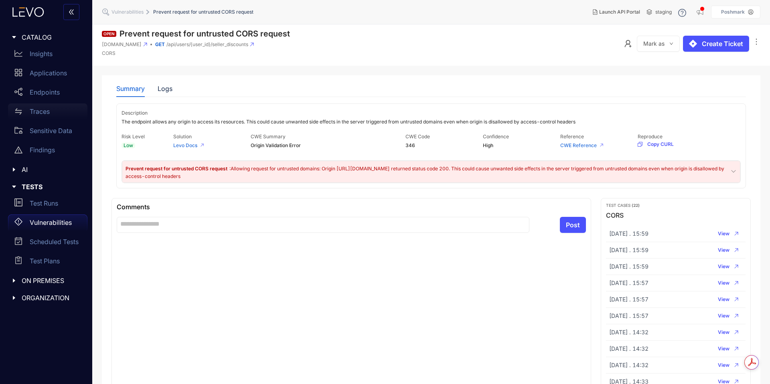
click at [44, 110] on p "Traces" at bounding box center [40, 111] width 20 height 7
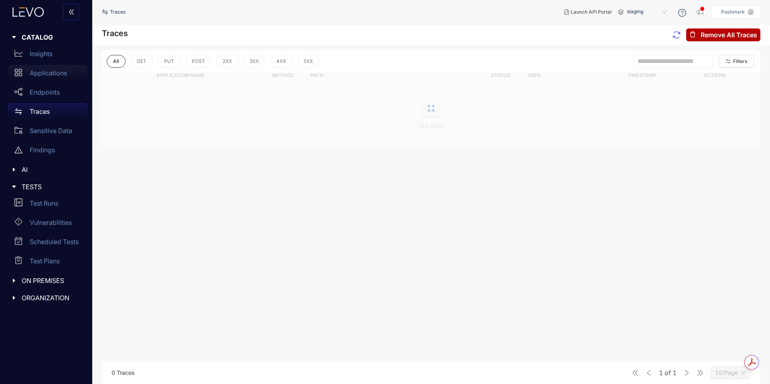
click at [59, 75] on p "Applications" at bounding box center [48, 72] width 37 height 7
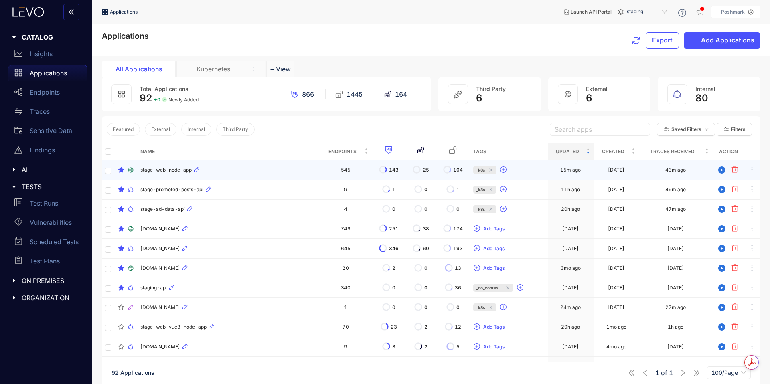
click at [170, 173] on div "stage-web-node-app" at bounding box center [228, 170] width 176 height 10
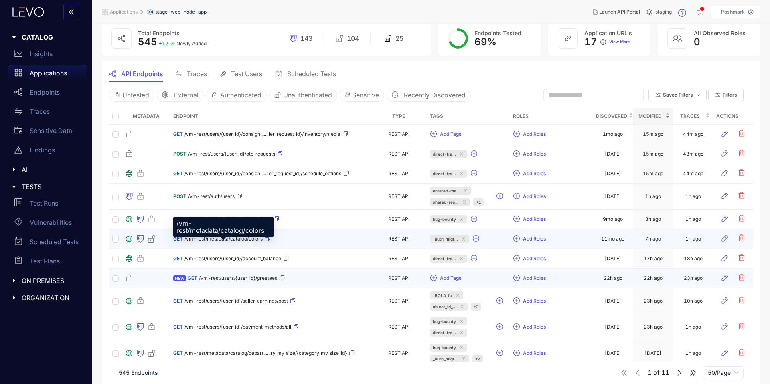
scroll to position [49, 0]
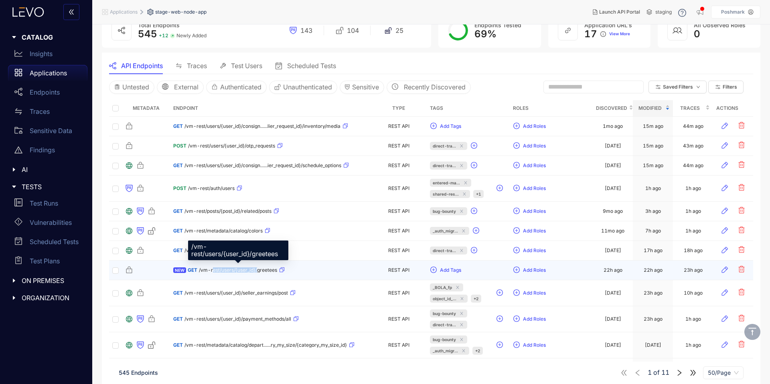
drag, startPoint x: 257, startPoint y: 270, endPoint x: 213, endPoint y: 272, distance: 43.4
click at [213, 272] on span "/vm-rest/users/{user_id}/greetees" at bounding box center [238, 271] width 78 height 6
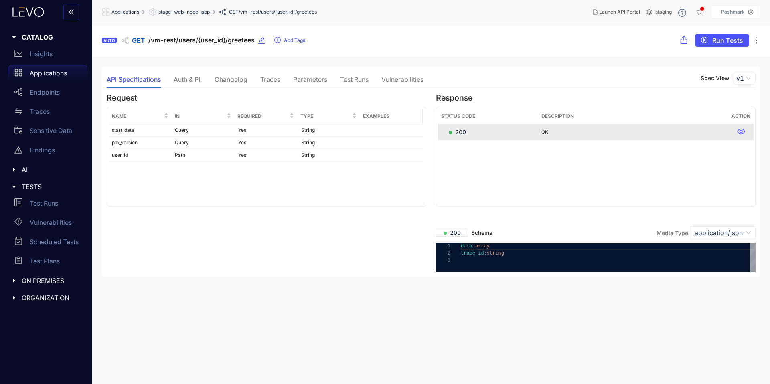
click at [297, 13] on span "/vm-rest/users/{user_id}/greetees" at bounding box center [278, 12] width 78 height 6
drag, startPoint x: 276, startPoint y: 11, endPoint x: 240, endPoint y: 10, distance: 36.1
click at [240, 10] on span "/vm-rest/users/{user_id}/greetees" at bounding box center [278, 12] width 78 height 6
copy span "vm-rest/users/"
click at [180, 10] on span "stage-web-node-app" at bounding box center [183, 12] width 51 height 6
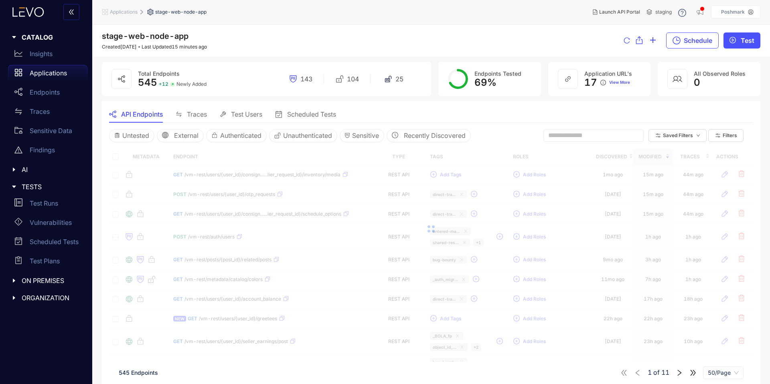
click at [613, 140] on span at bounding box center [594, 135] width 100 height 13
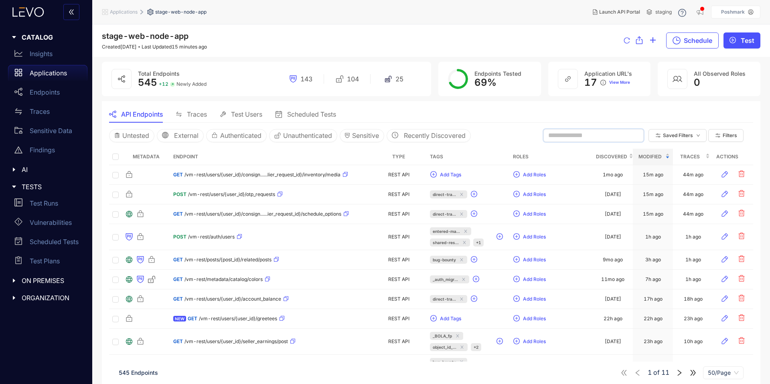
click at [607, 138] on input "text" at bounding box center [589, 135] width 83 height 7
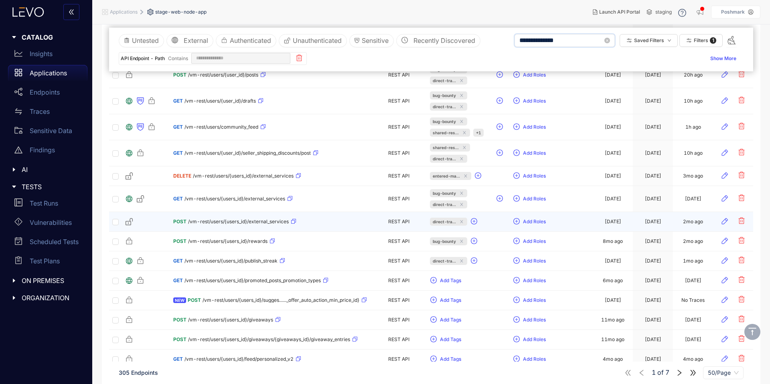
scroll to position [871, 0]
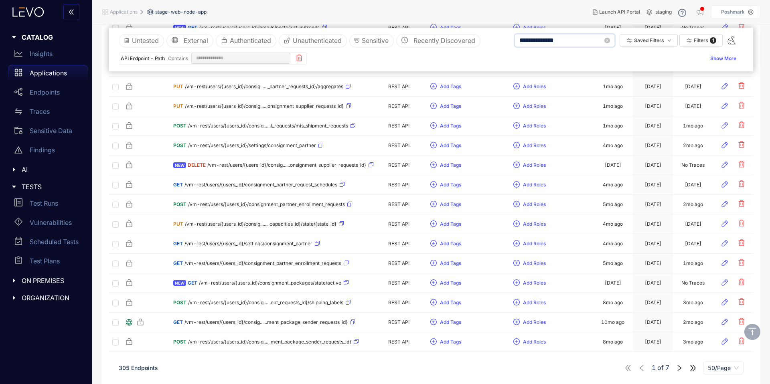
type input "**********"
click at [679, 368] on icon "right" at bounding box center [679, 368] width 7 height 7
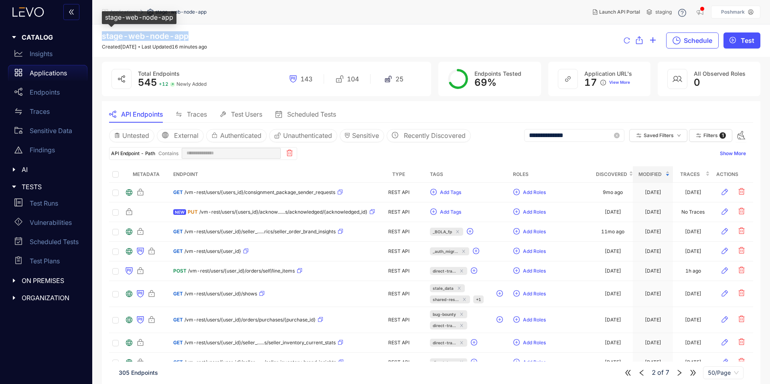
drag, startPoint x: 197, startPoint y: 34, endPoint x: 103, endPoint y: 37, distance: 94.7
click at [103, 37] on div "stage-web-node-app Created 2 years ago Last Updated 16 minutes ago" at bounding box center [154, 41] width 105 height 18
click at [128, 11] on div "stage-web-node-app" at bounding box center [139, 17] width 75 height 13
click at [47, 73] on p "Applications" at bounding box center [48, 72] width 37 height 7
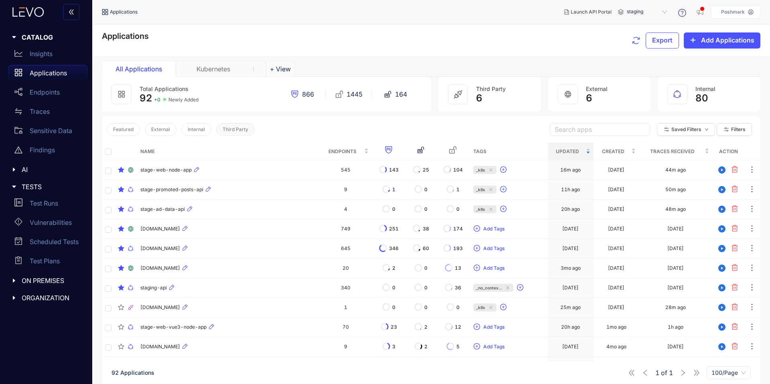
click at [226, 130] on span "Third Party" at bounding box center [236, 130] width 26 height 6
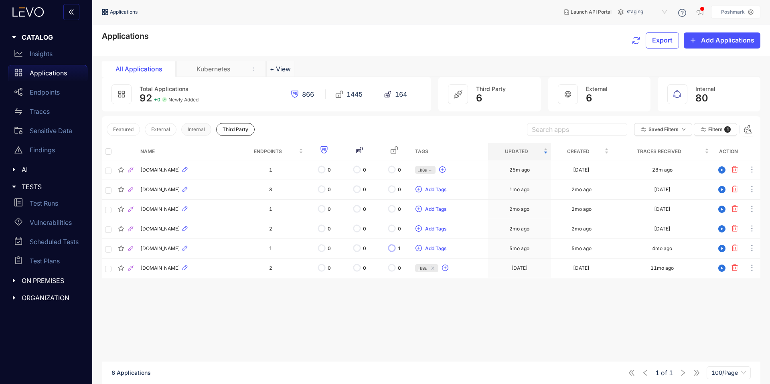
click at [205, 131] on button "Internal" at bounding box center [196, 129] width 30 height 13
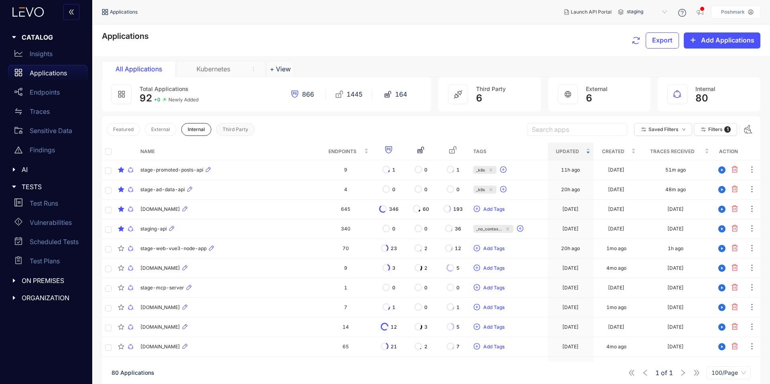
click at [236, 128] on span "Third Party" at bounding box center [236, 130] width 26 height 6
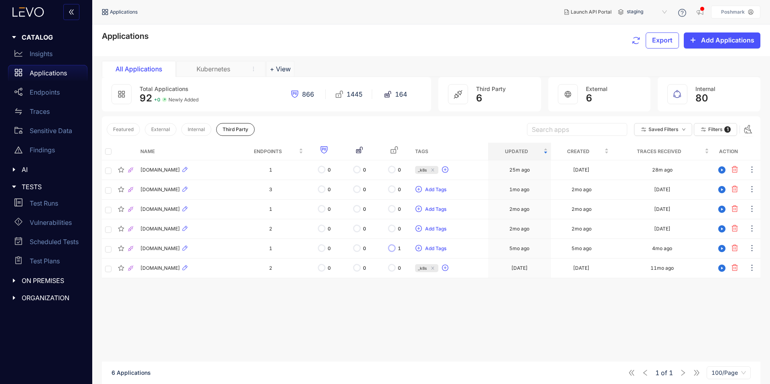
click at [208, 71] on div "Kubernetes" at bounding box center [213, 68] width 60 height 7
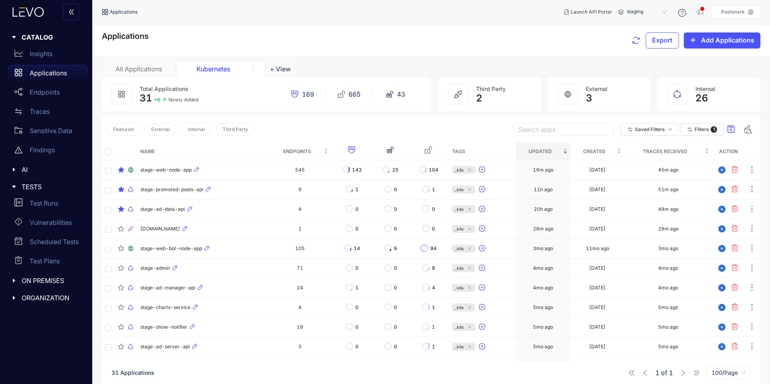
click at [137, 70] on div "All Applications" at bounding box center [139, 68] width 60 height 7
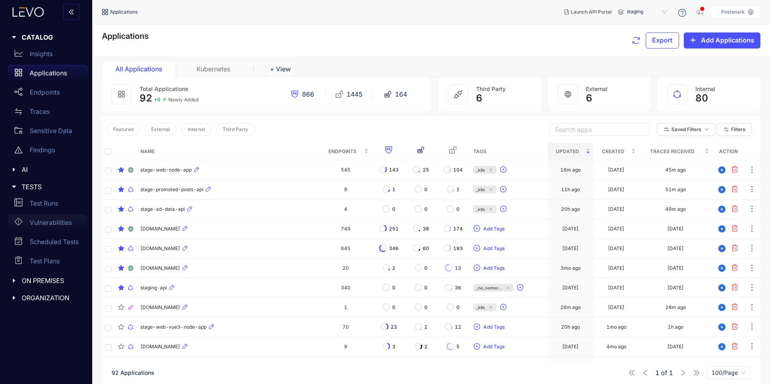
click at [54, 225] on p "Vulnerabilities" at bounding box center [51, 222] width 42 height 7
